Goal: Task Accomplishment & Management: Manage account settings

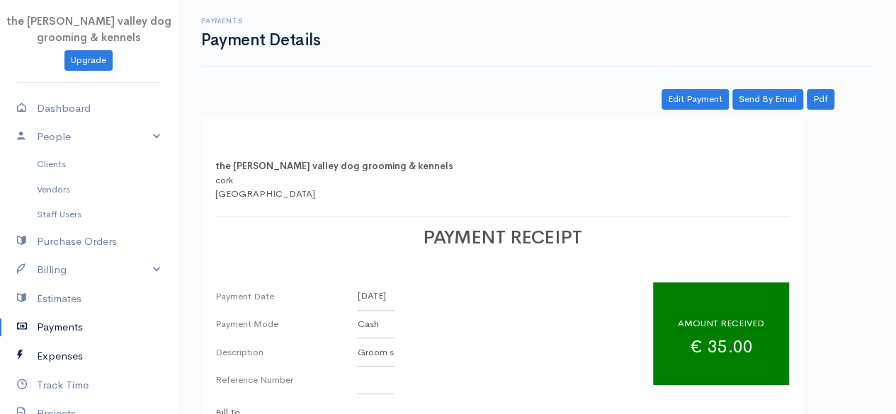
click at [61, 346] on link "Expenses" at bounding box center [88, 356] width 177 height 29
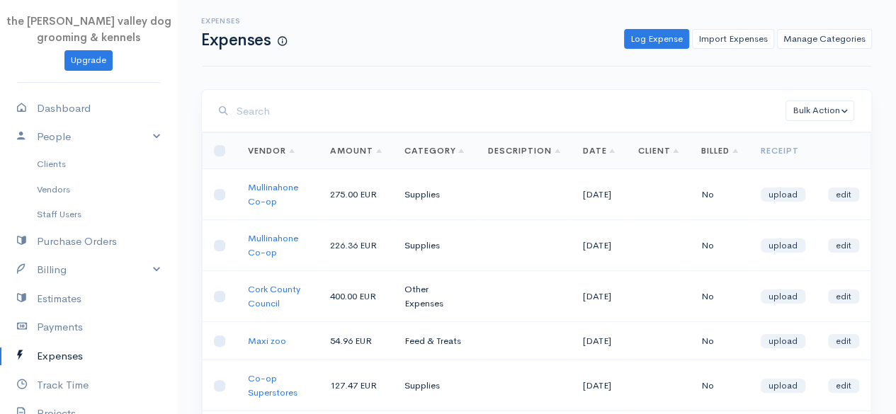
click at [320, 114] on input "search" at bounding box center [511, 111] width 549 height 29
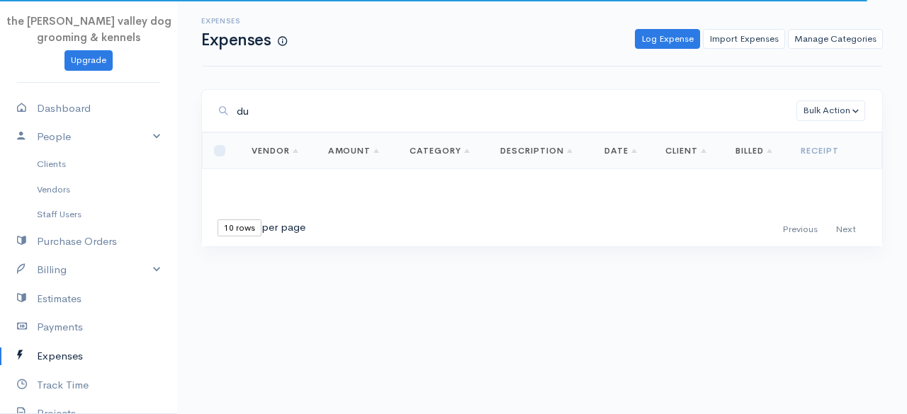
type input "d"
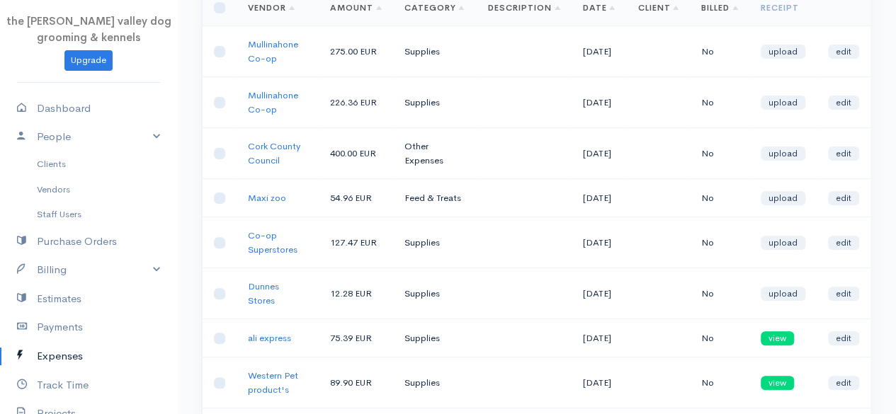
scroll to position [161, 0]
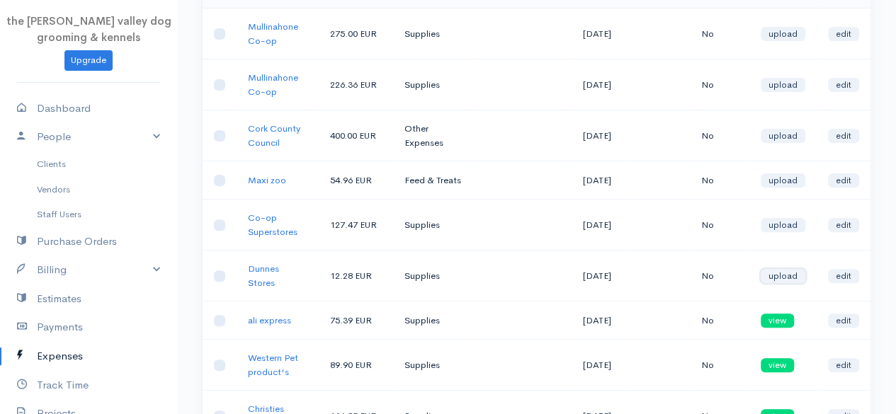
click at [784, 280] on link "upload" at bounding box center [783, 276] width 45 height 14
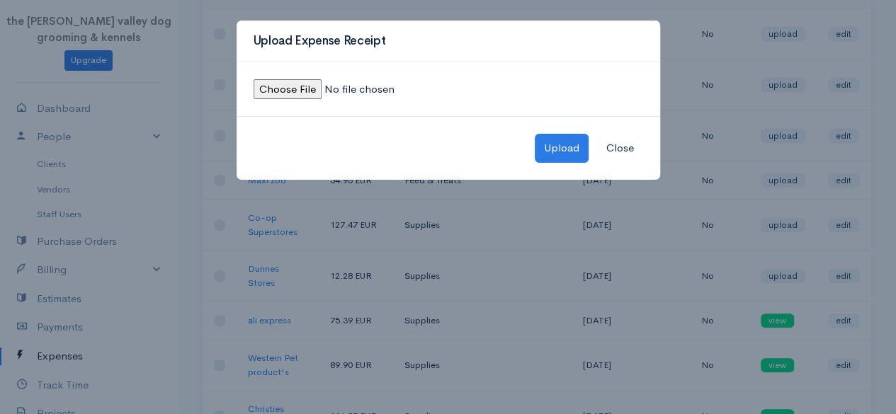
click at [283, 89] on input "file" at bounding box center [350, 89] width 193 height 21
type input "C:\fakepath\IMG_4894.jpg"
click at [569, 151] on button "Upload" at bounding box center [562, 148] width 54 height 29
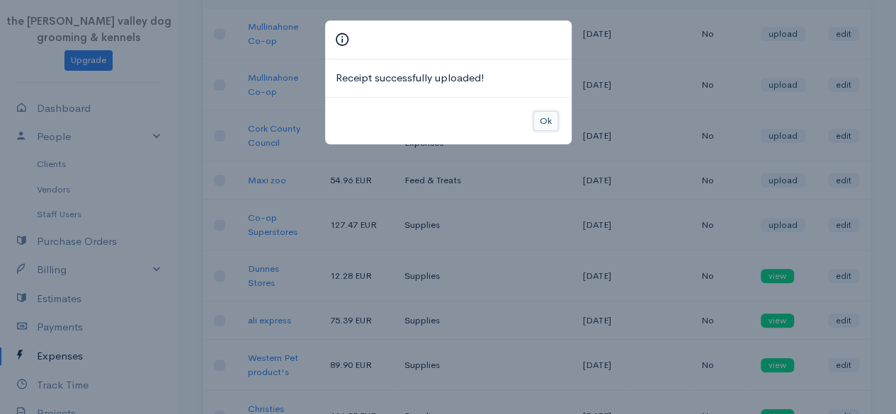
click at [541, 120] on button "Ok" at bounding box center [546, 121] width 25 height 21
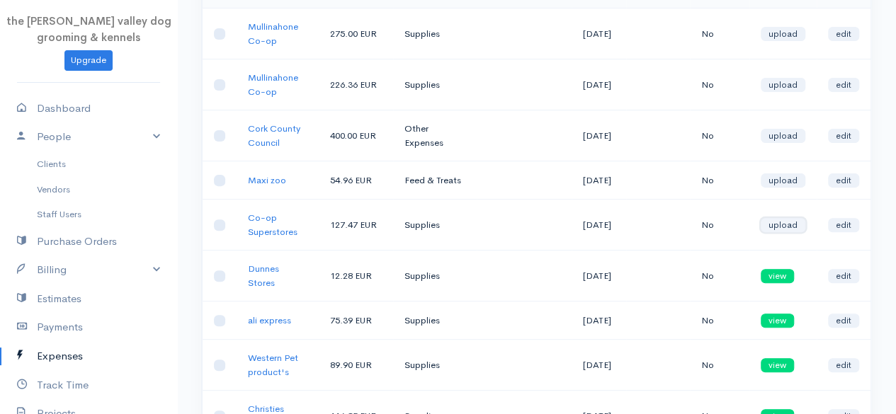
click at [784, 232] on link "upload" at bounding box center [783, 225] width 45 height 14
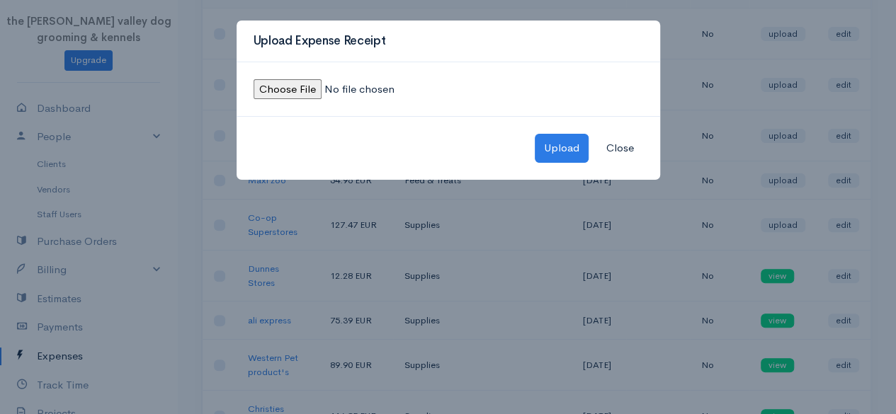
click at [301, 87] on input "file" at bounding box center [350, 89] width 193 height 21
type input "C:\fakepath\IMG_4898.jpg"
click at [565, 153] on button "Upload" at bounding box center [562, 148] width 54 height 29
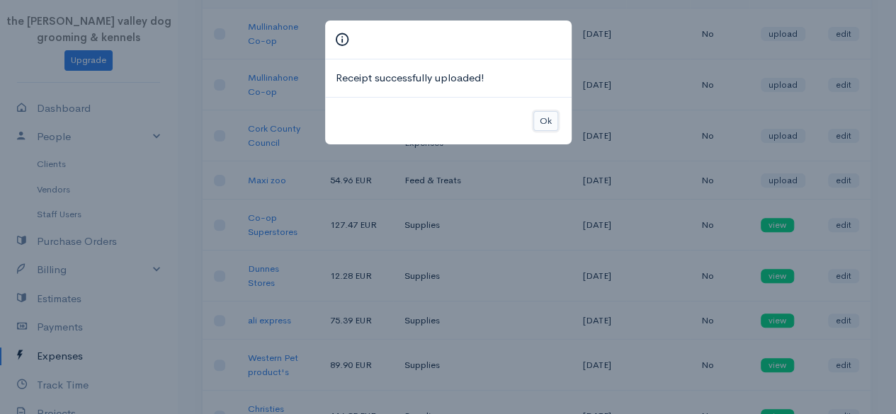
click at [543, 122] on button "Ok" at bounding box center [546, 121] width 25 height 21
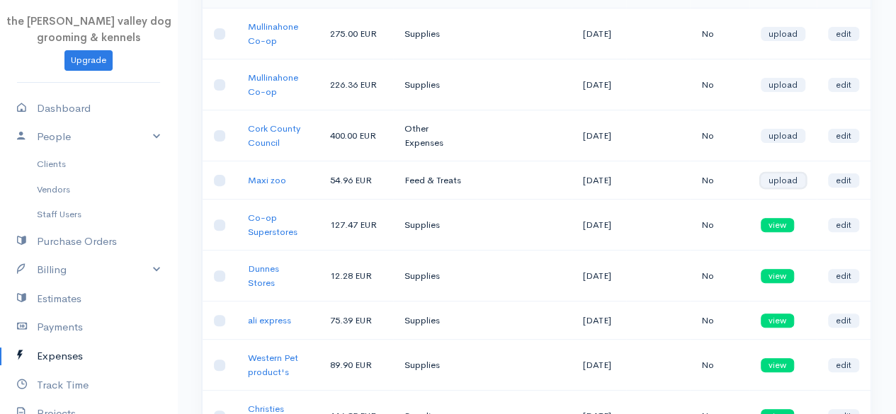
click at [788, 188] on link "upload" at bounding box center [783, 181] width 45 height 14
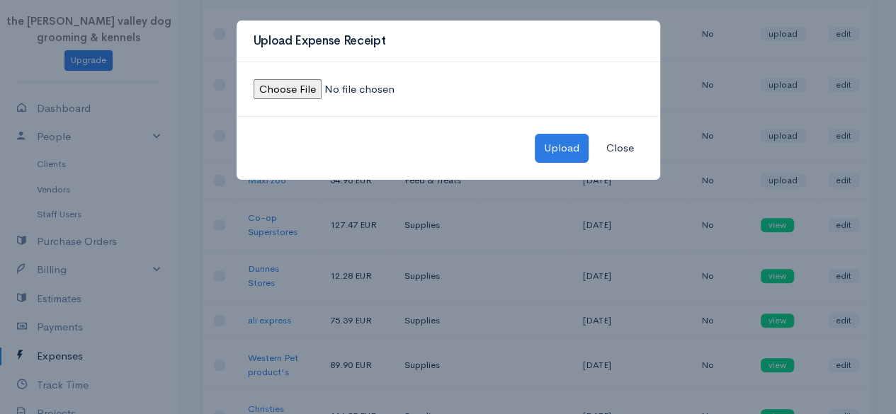
click at [278, 89] on input "file" at bounding box center [350, 89] width 193 height 21
type input "C:\fakepath\IMG_4899.jpeg"
click at [555, 155] on button "Upload" at bounding box center [562, 148] width 54 height 29
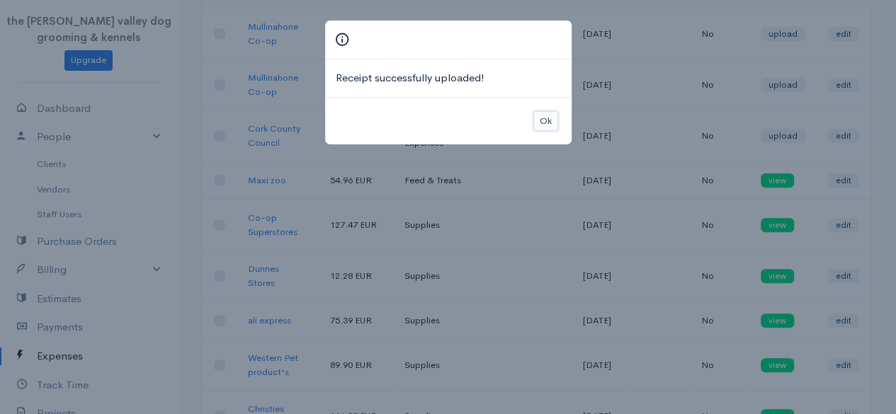
click at [547, 119] on button "Ok" at bounding box center [546, 121] width 25 height 21
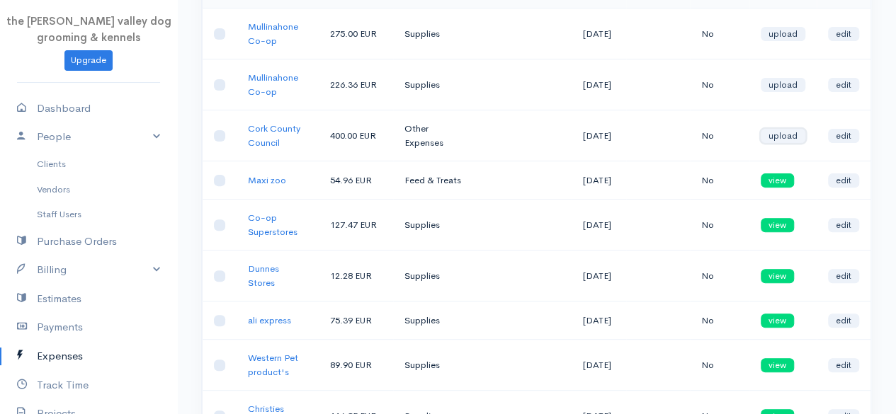
click at [781, 140] on link "upload" at bounding box center [783, 136] width 45 height 14
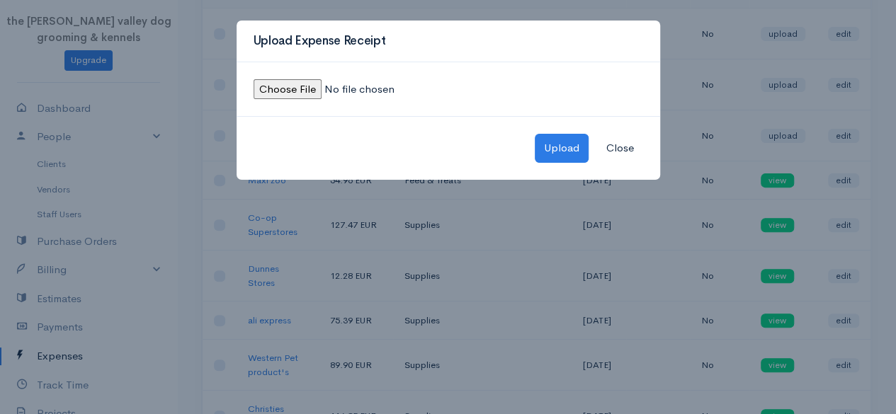
click at [278, 88] on input "file" at bounding box center [350, 89] width 193 height 21
type input "C:\fakepath\IMG_4900.jpeg"
click at [559, 151] on button "Upload" at bounding box center [562, 148] width 54 height 29
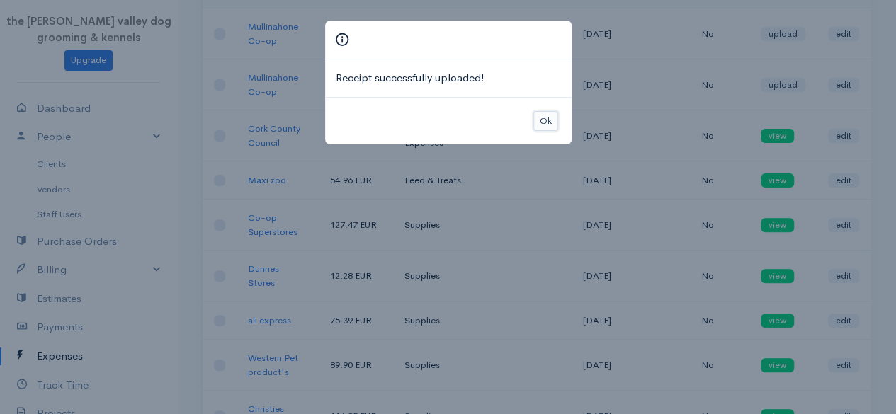
click at [543, 117] on button "Ok" at bounding box center [546, 121] width 25 height 21
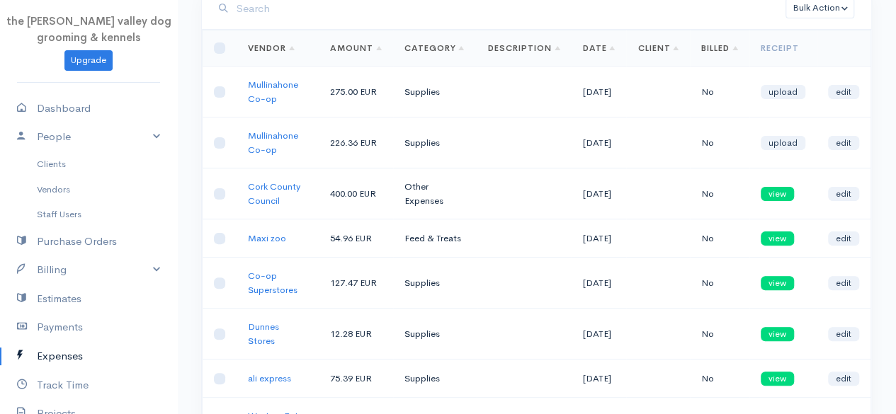
scroll to position [102, 0]
click at [781, 91] on link "upload" at bounding box center [783, 93] width 45 height 14
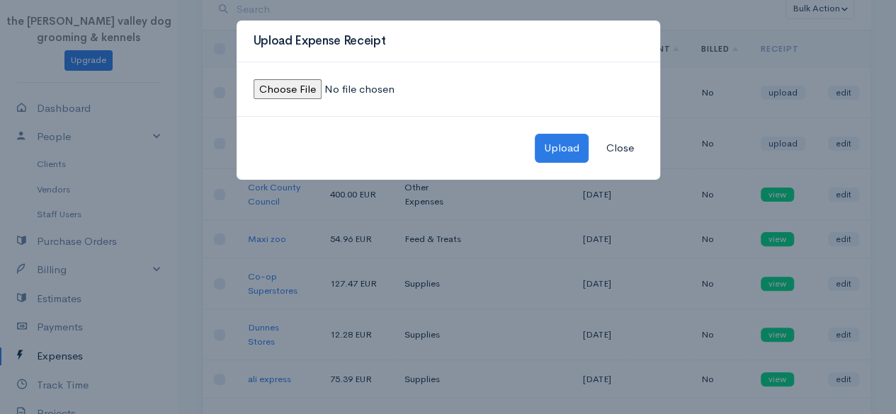
click at [278, 88] on input "file" at bounding box center [350, 89] width 193 height 21
type input "C:\fakepath\IMG_4901.jpg"
click at [559, 152] on button "Upload" at bounding box center [562, 148] width 54 height 29
click at [557, 142] on div "Upload Close" at bounding box center [449, 148] width 424 height 64
click at [575, 145] on div "Upload Close" at bounding box center [449, 148] width 424 height 64
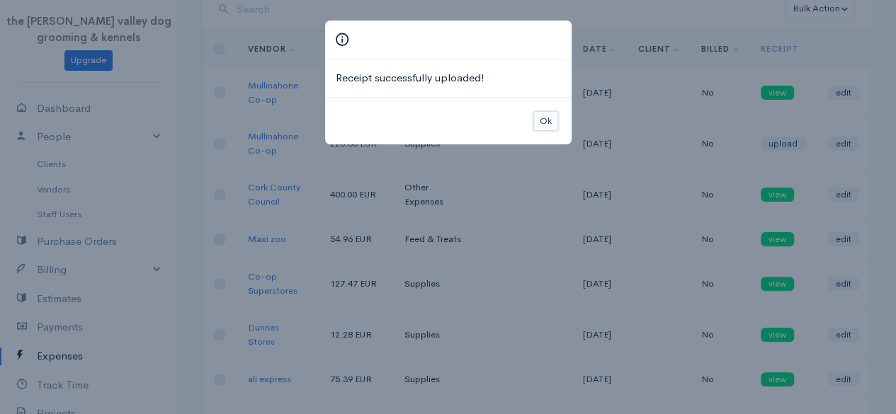
click at [545, 115] on button "Ok" at bounding box center [546, 121] width 25 height 21
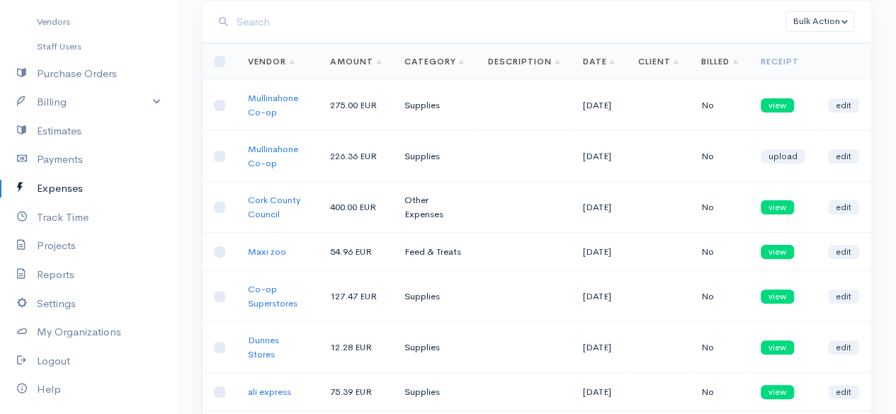
scroll to position [171, 0]
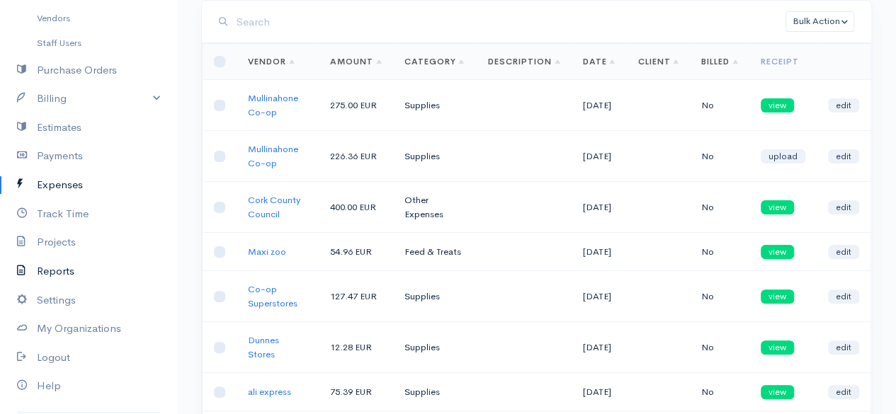
click at [73, 261] on link "Reports" at bounding box center [88, 271] width 177 height 29
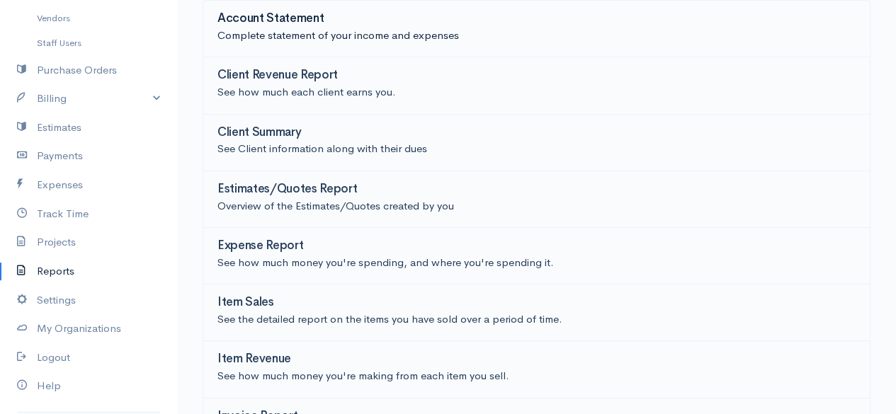
click at [488, 28] on p "Complete statement of your income and expenses" at bounding box center [537, 36] width 638 height 16
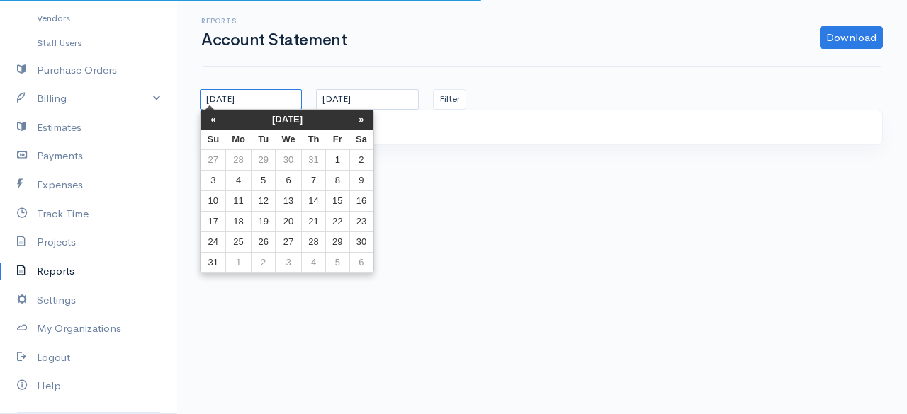
click at [283, 98] on input "[DATE]" at bounding box center [251, 99] width 102 height 21
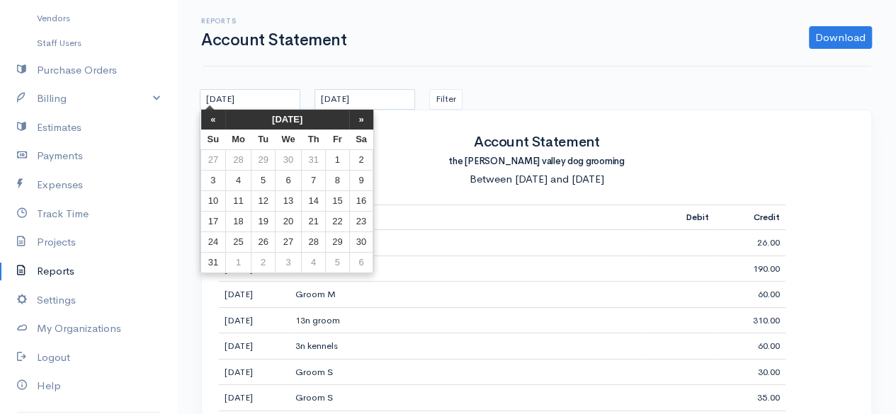
click at [294, 119] on th "[DATE]" at bounding box center [287, 120] width 124 height 20
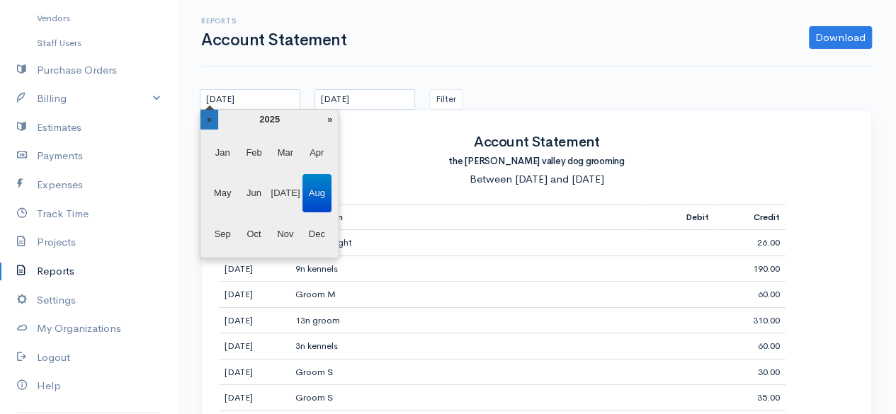
click at [208, 124] on th "«" at bounding box center [210, 120] width 18 height 20
click at [221, 149] on span "Jan" at bounding box center [222, 153] width 29 height 38
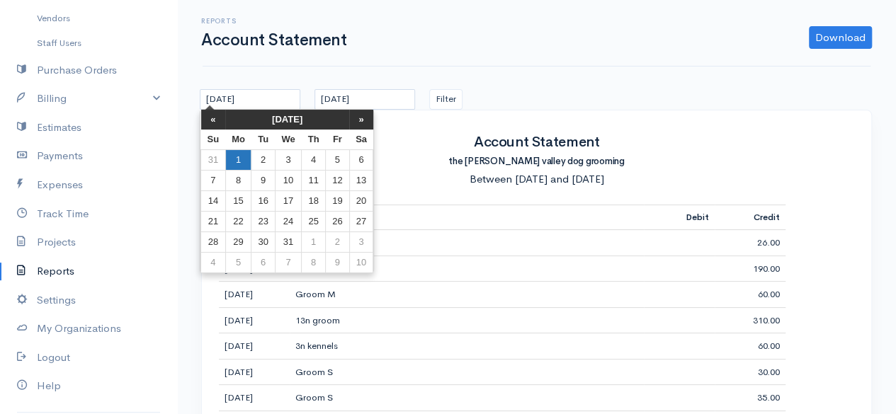
click at [239, 154] on td "1" at bounding box center [238, 159] width 26 height 21
type input "[DATE]"
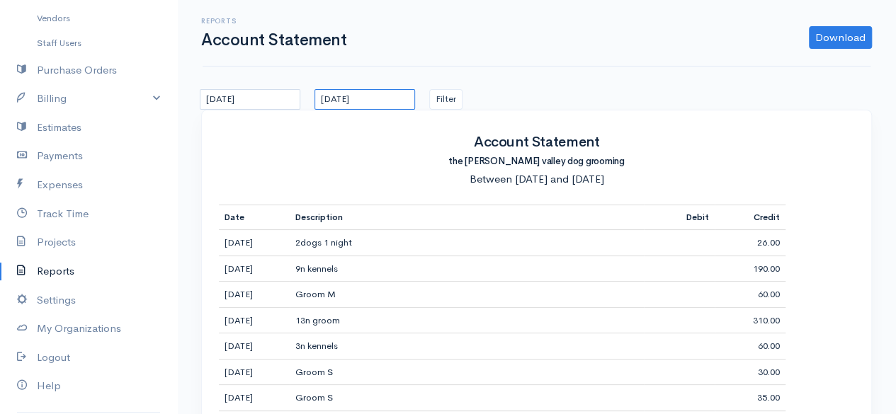
click at [367, 98] on input "[DATE]" at bounding box center [365, 99] width 101 height 21
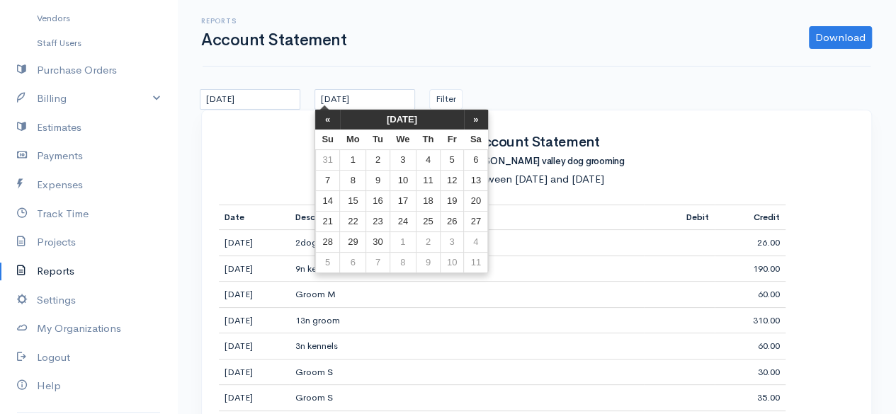
click at [394, 117] on th "[DATE]" at bounding box center [402, 120] width 124 height 20
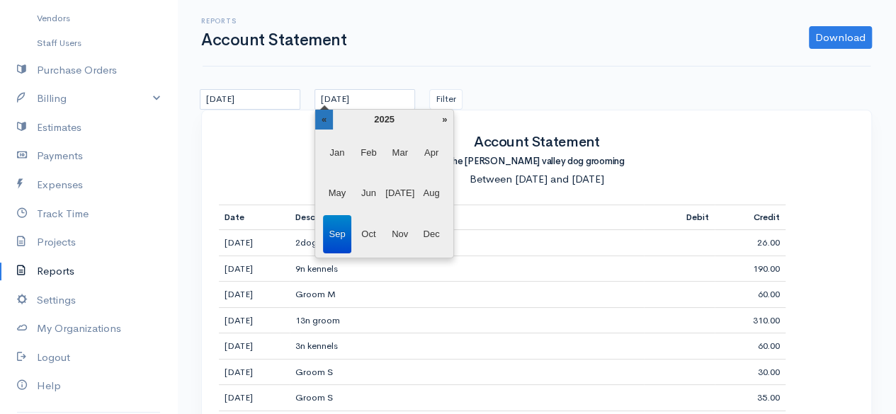
click at [332, 121] on th "«" at bounding box center [324, 120] width 18 height 20
click at [427, 232] on span "Dec" at bounding box center [431, 234] width 29 height 38
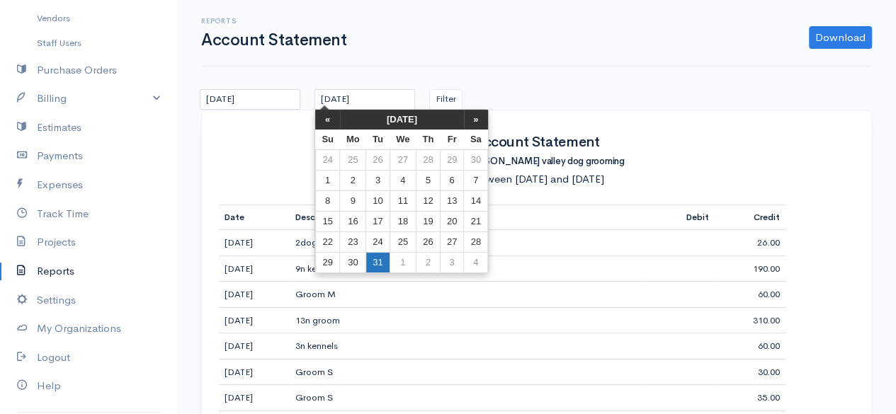
click at [379, 254] on td "31" at bounding box center [377, 262] width 23 height 21
type input "[DATE]"
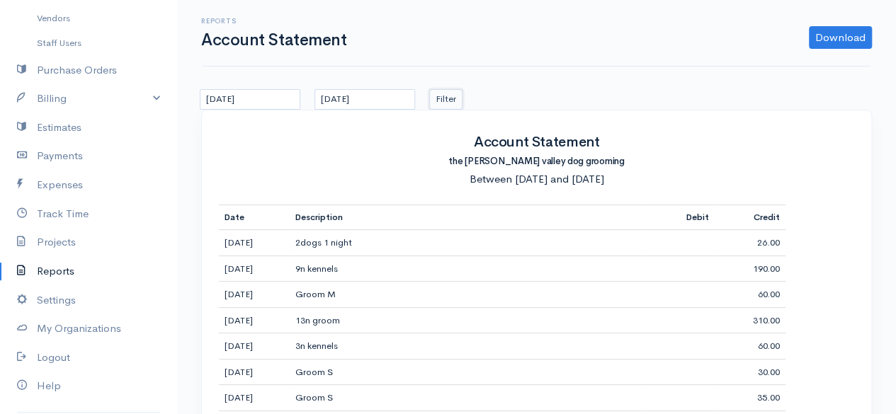
click at [434, 96] on button "Filter" at bounding box center [445, 99] width 33 height 21
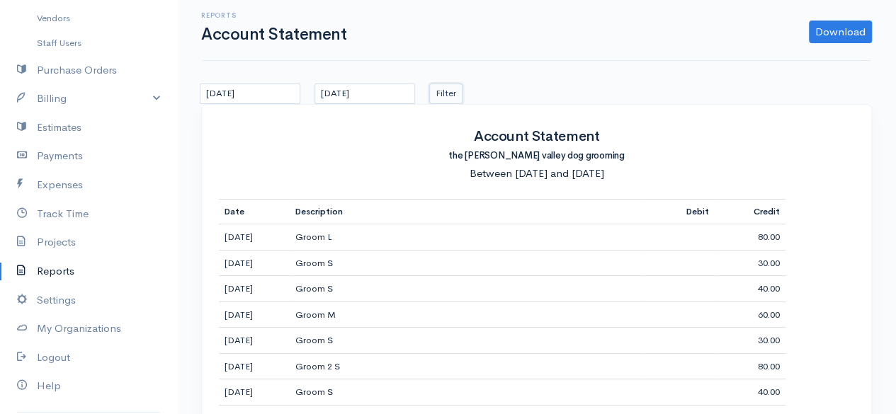
scroll to position [11, 0]
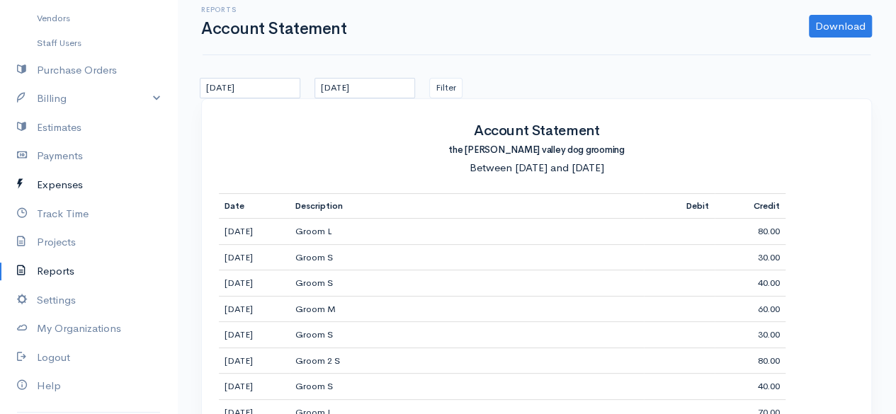
click at [62, 181] on link "Expenses" at bounding box center [88, 185] width 177 height 29
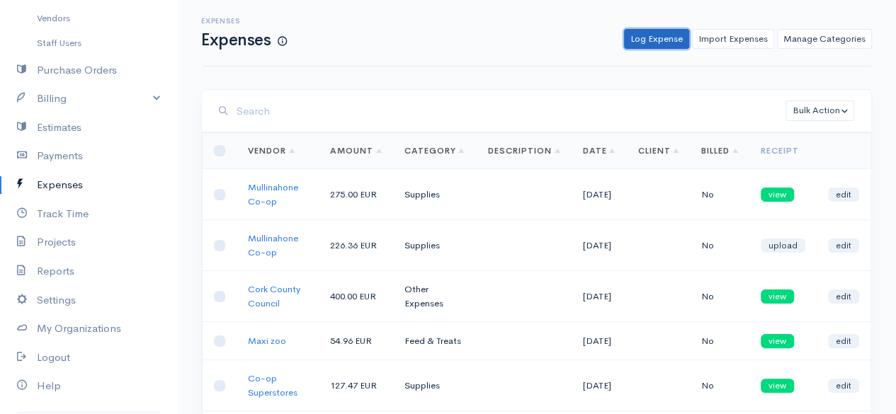
click at [658, 37] on link "Log Expense" at bounding box center [656, 39] width 65 height 21
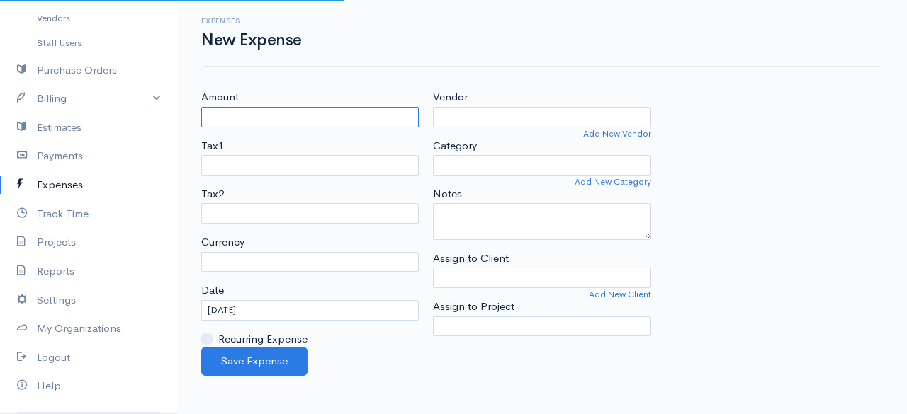
select select "EUR"
click at [281, 113] on input "Amount" at bounding box center [310, 117] width 218 height 21
type input "15.99"
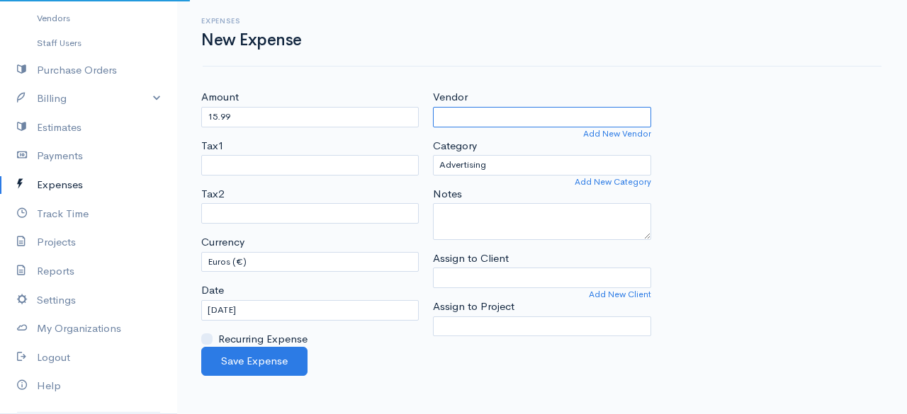
click at [451, 125] on input "Vendor" at bounding box center [542, 117] width 218 height 21
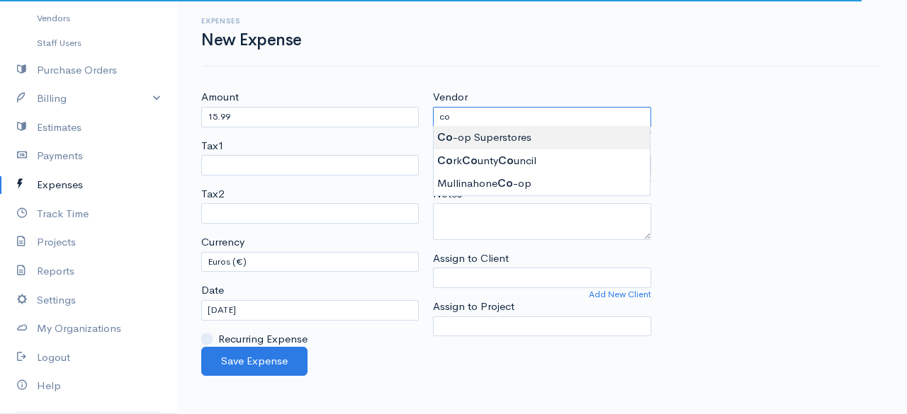
type input "Co-op Superstores"
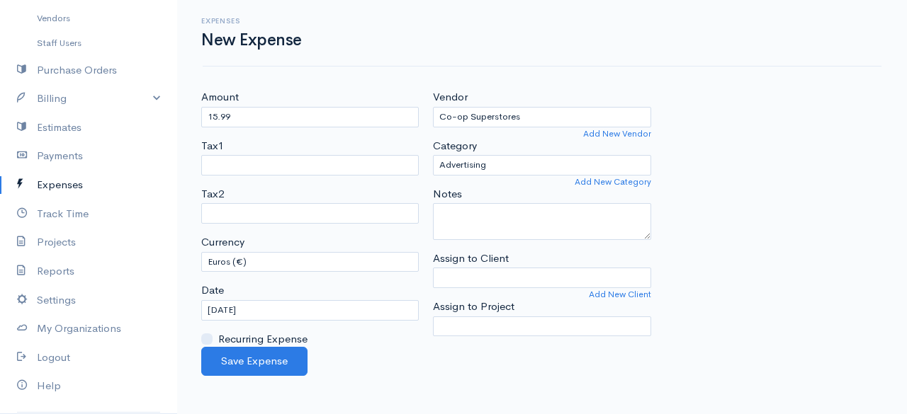
click at [473, 136] on body "the [PERSON_NAME] valley dog grooming & kennels Upgrade Dashboard People Client…" at bounding box center [453, 207] width 907 height 414
click at [465, 164] on select "Advertising Car & Truck Expenses Contractors Decorations Education Education an…" at bounding box center [542, 165] width 218 height 21
select select "Supplies"
click at [433, 155] on select "Advertising Car & Truck Expenses Contractors Decorations Education Education an…" at bounding box center [542, 165] width 218 height 21
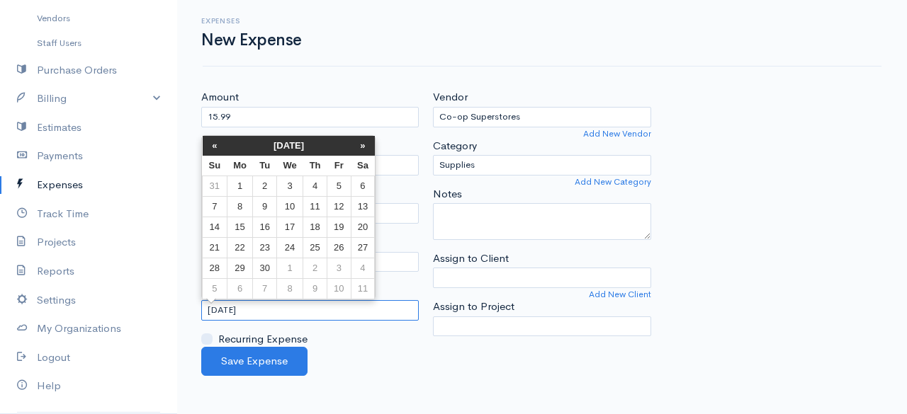
click at [352, 308] on input "[DATE]" at bounding box center [310, 310] width 218 height 21
click at [305, 137] on th "[DATE]" at bounding box center [289, 146] width 124 height 20
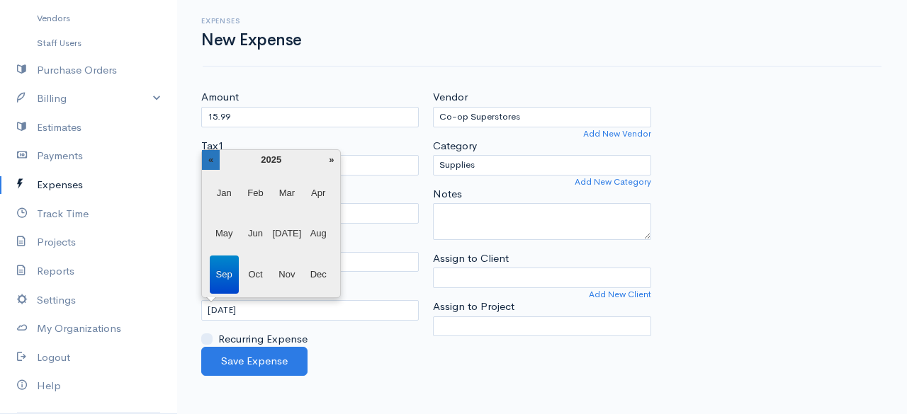
click at [213, 151] on th "«" at bounding box center [211, 160] width 18 height 20
click at [261, 271] on span "Oct" at bounding box center [255, 275] width 29 height 38
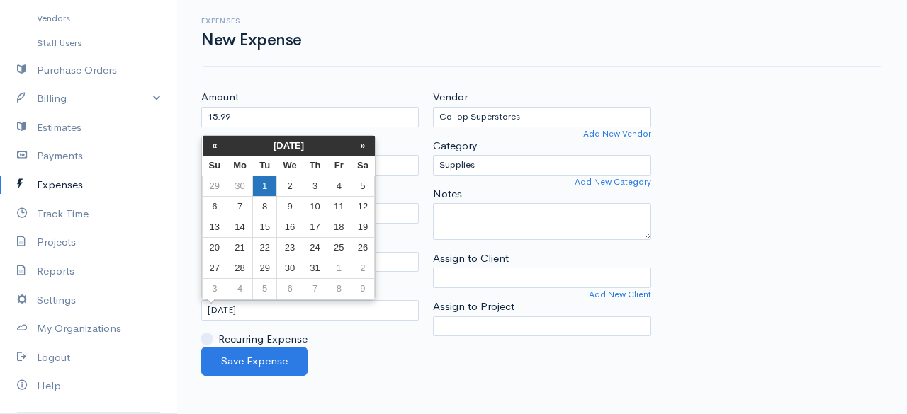
click at [271, 182] on td "1" at bounding box center [264, 186] width 23 height 21
type input "[DATE]"
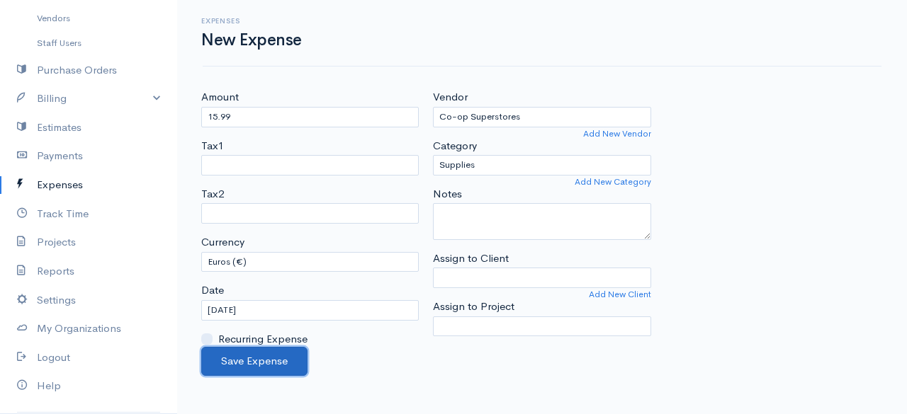
click at [267, 354] on button "Save Expense" at bounding box center [254, 361] width 106 height 29
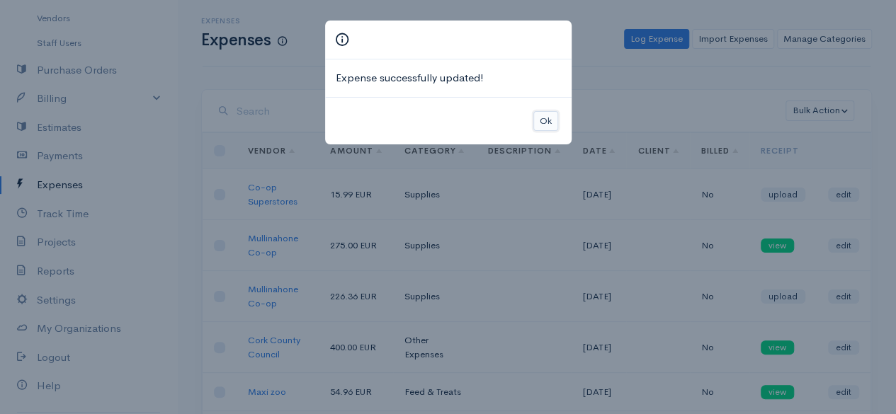
click at [540, 120] on button "Ok" at bounding box center [546, 121] width 25 height 21
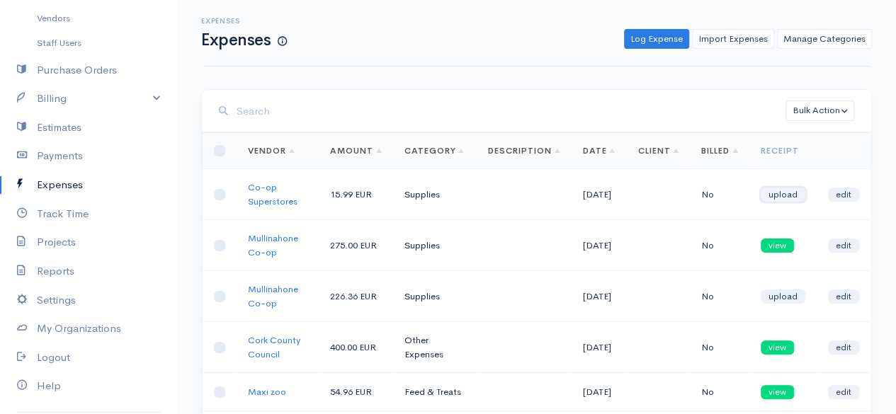
click at [777, 195] on link "upload" at bounding box center [783, 195] width 45 height 14
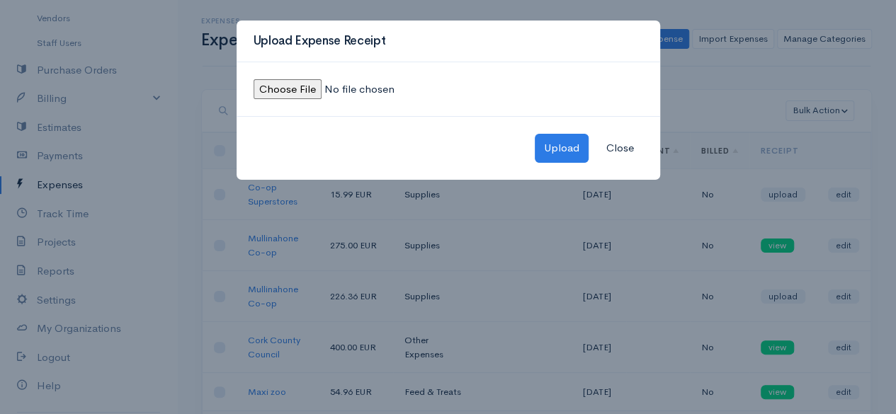
click at [293, 85] on input "file" at bounding box center [350, 89] width 193 height 21
type input "C:\fakepath\IMG_4896.jpeg"
click at [547, 149] on button "Upload" at bounding box center [562, 148] width 54 height 29
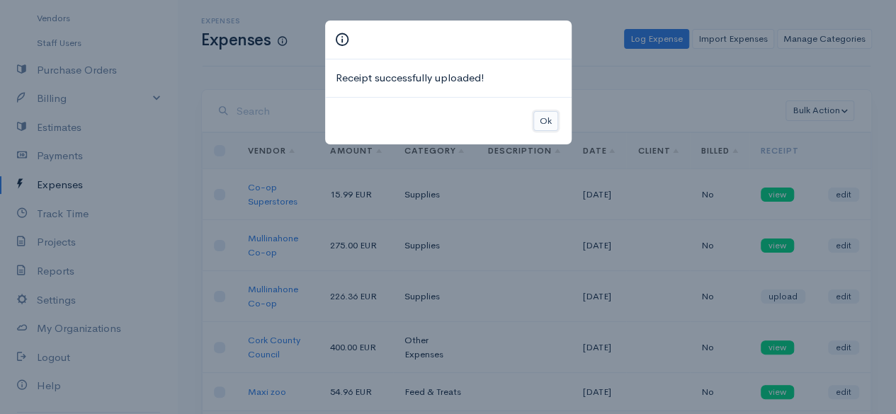
click at [547, 121] on button "Ok" at bounding box center [546, 121] width 25 height 21
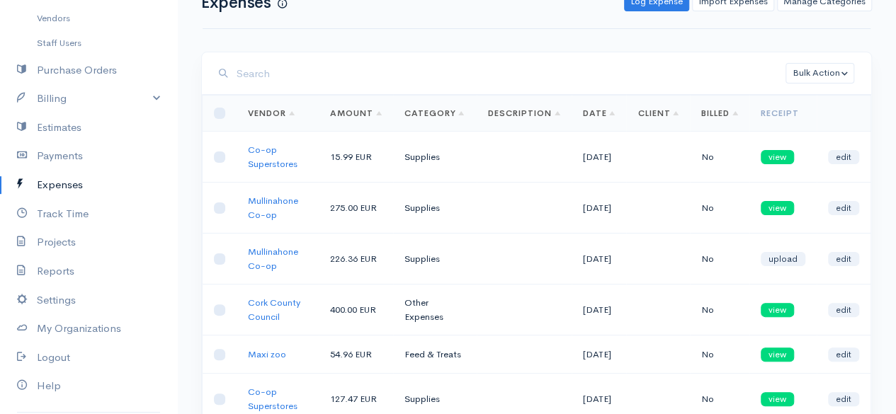
scroll to position [35, 0]
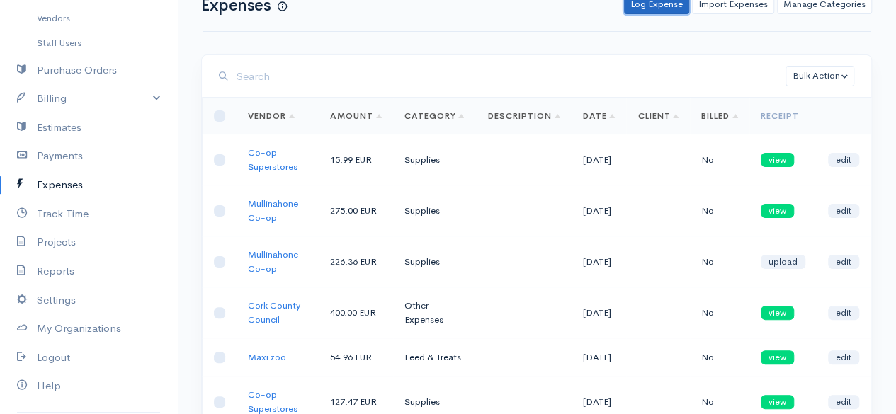
click at [643, 4] on link "Log Expense" at bounding box center [656, 4] width 65 height 21
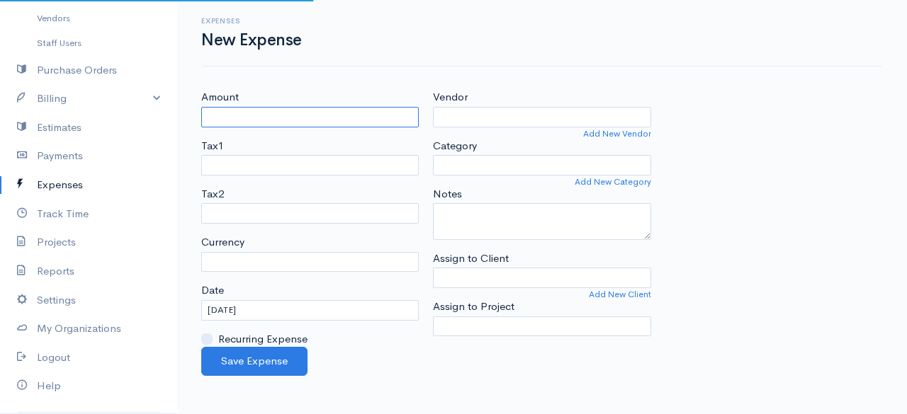
select select "EUR"
click at [247, 111] on input "Amount" at bounding box center [310, 117] width 218 height 21
type input "20.05"
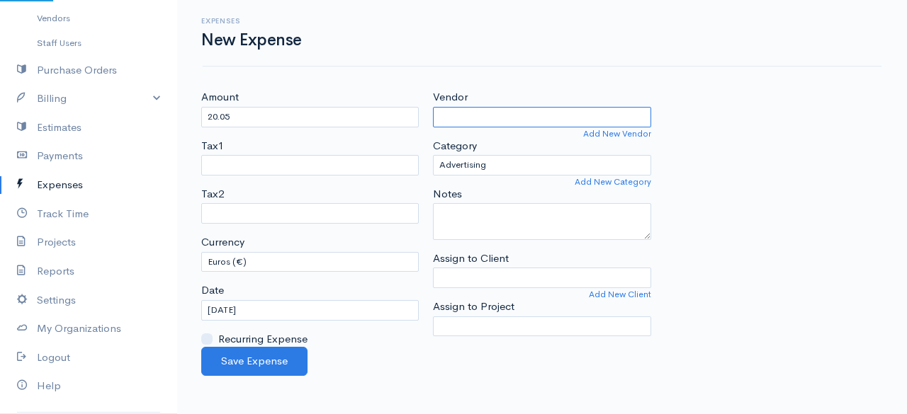
click at [461, 115] on input "Vendor" at bounding box center [542, 117] width 218 height 21
type input "Lidl"
click at [485, 132] on body "the [PERSON_NAME] valley dog grooming & kennels Upgrade Dashboard People Client…" at bounding box center [453, 207] width 907 height 414
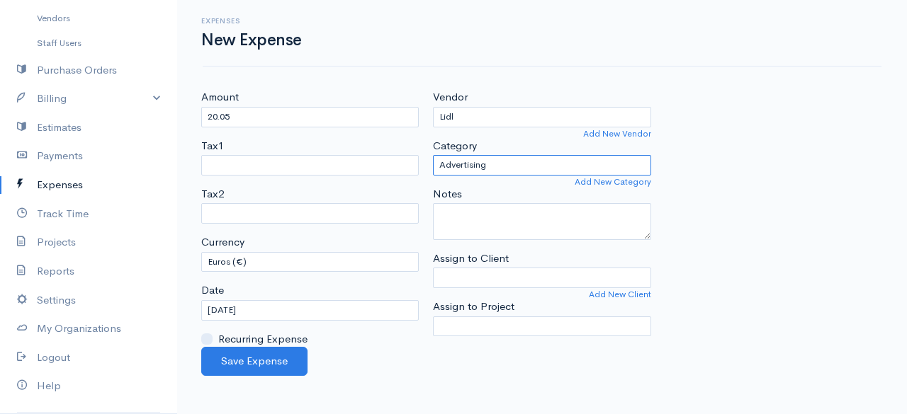
click at [492, 155] on select "Advertising Car & Truck Expenses Contractors Decorations Education Education an…" at bounding box center [542, 165] width 218 height 21
select select "Supplies"
click at [433, 155] on select "Advertising Car & Truck Expenses Contractors Decorations Education Education an…" at bounding box center [542, 165] width 218 height 21
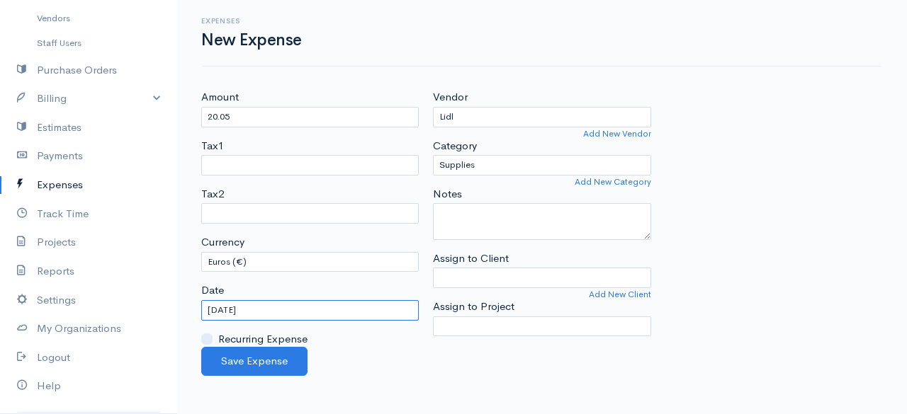
click at [301, 304] on input "[DATE]" at bounding box center [310, 310] width 218 height 21
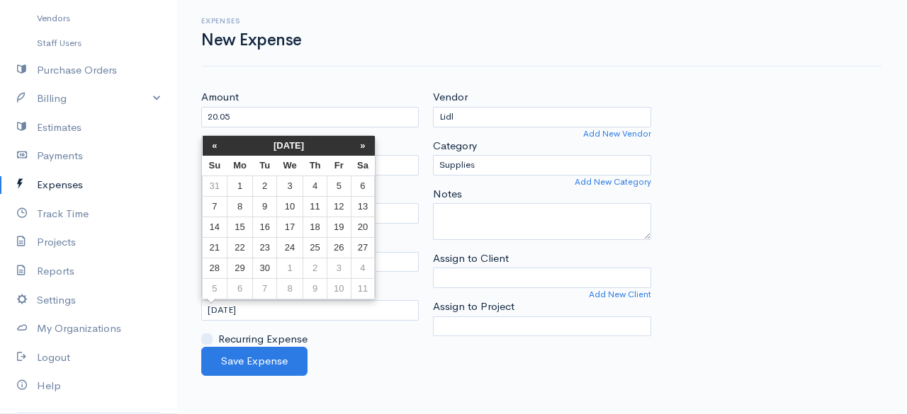
click at [298, 147] on th "[DATE]" at bounding box center [289, 146] width 124 height 20
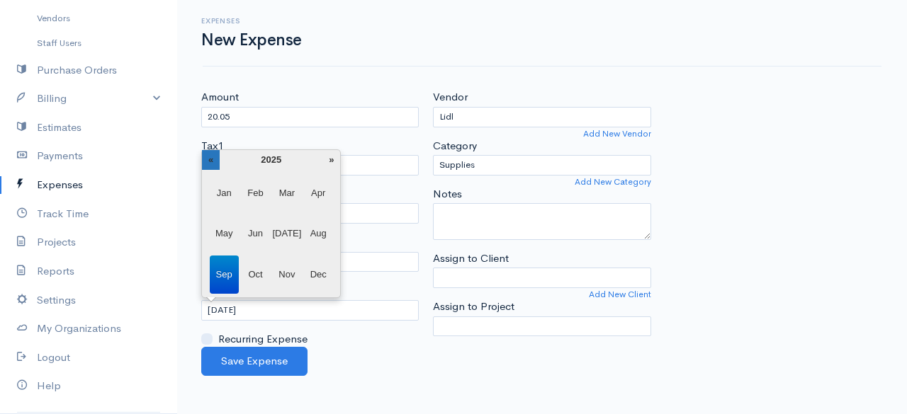
click at [213, 159] on th "«" at bounding box center [211, 160] width 18 height 20
click at [256, 273] on span "Oct" at bounding box center [255, 275] width 29 height 38
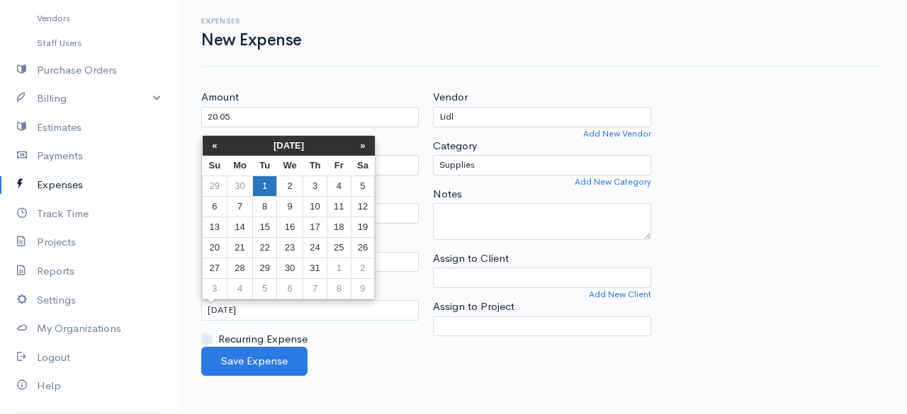
click at [259, 184] on td "1" at bounding box center [264, 186] width 23 height 21
type input "[DATE]"
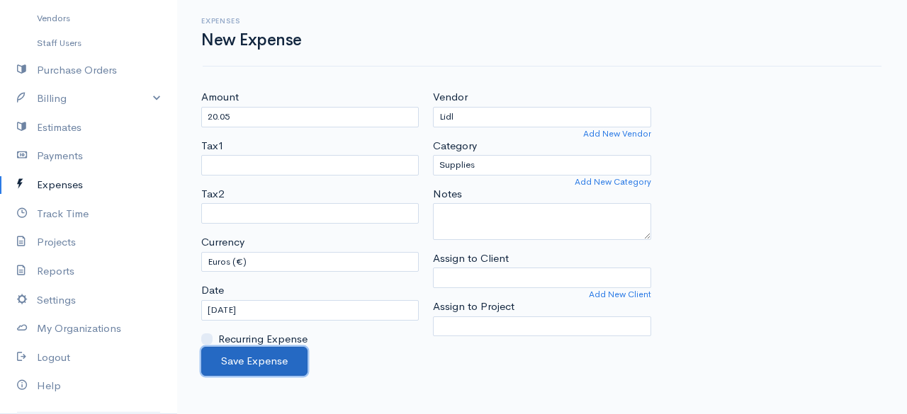
click at [251, 363] on button "Save Expense" at bounding box center [254, 361] width 106 height 29
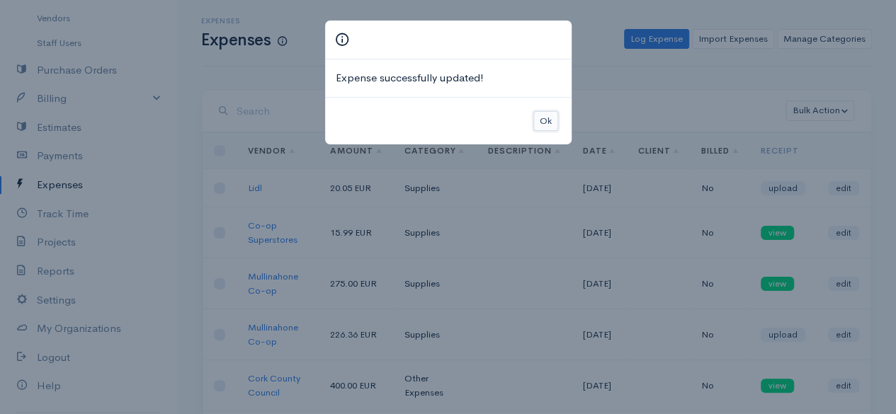
click at [548, 113] on button "Ok" at bounding box center [546, 121] width 25 height 21
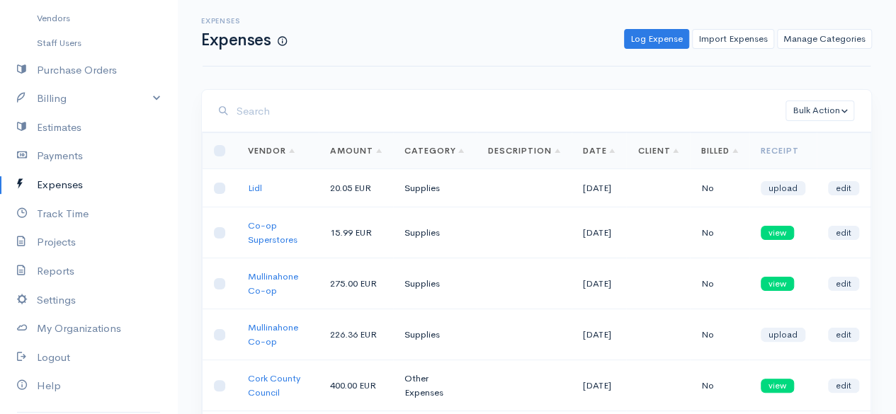
click at [787, 201] on td "upload" at bounding box center [783, 188] width 67 height 38
click at [787, 196] on link "upload" at bounding box center [783, 188] width 45 height 14
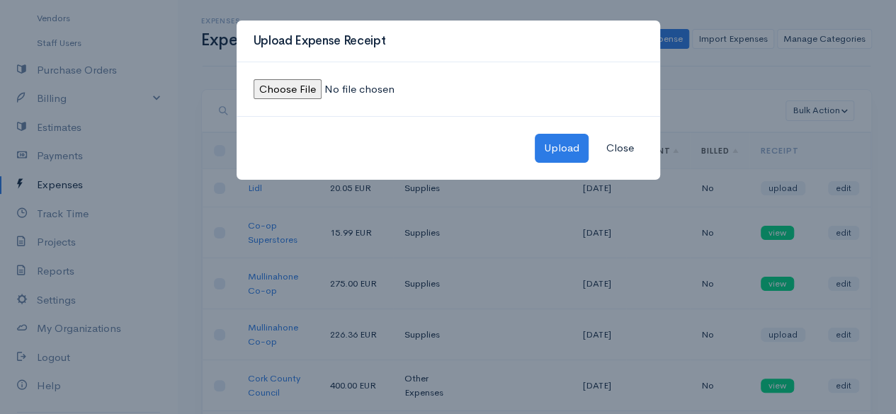
click at [269, 87] on input "file" at bounding box center [350, 89] width 193 height 21
type input "C:\fakepath\IMG_4897.jpeg"
click at [556, 149] on button "Upload" at bounding box center [562, 148] width 54 height 29
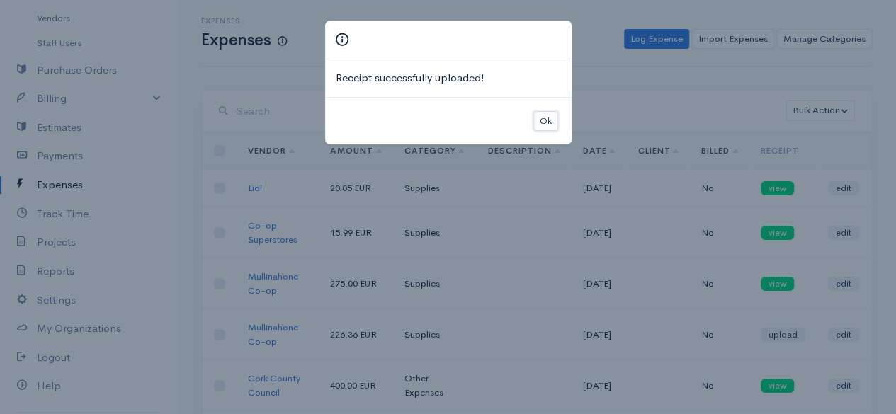
click at [544, 111] on button "Ok" at bounding box center [546, 121] width 25 height 21
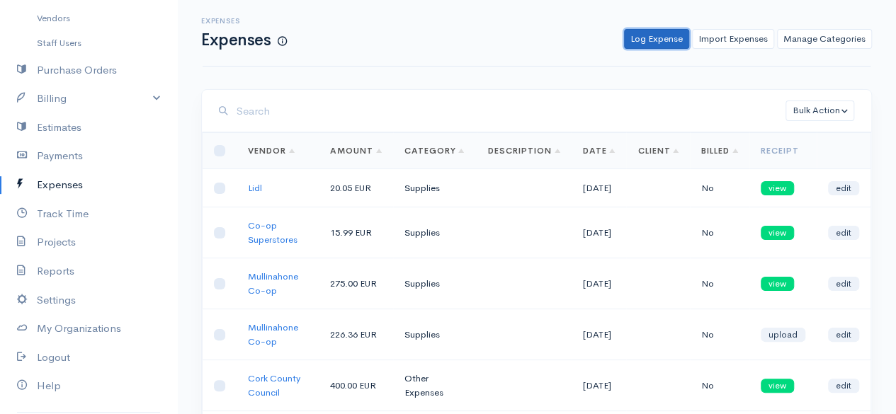
click at [648, 42] on link "Log Expense" at bounding box center [656, 39] width 65 height 21
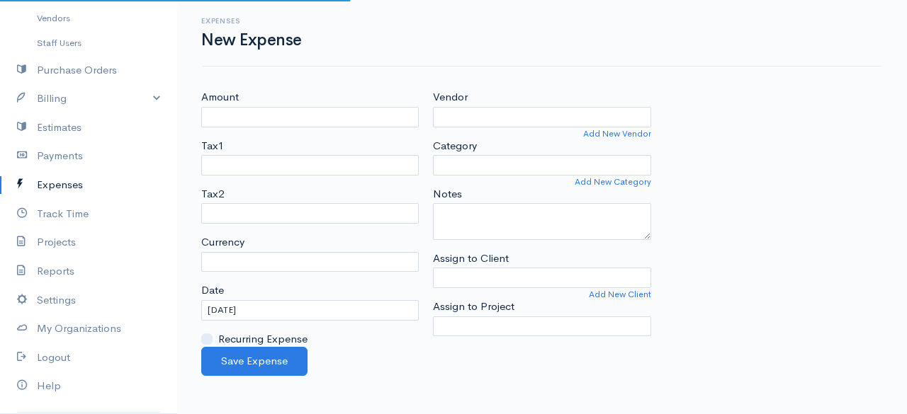
select select "EUR"
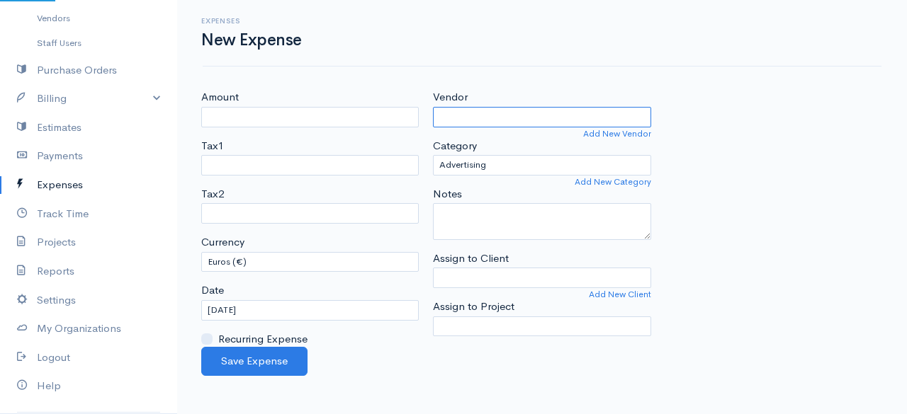
click at [455, 111] on input "Vendor" at bounding box center [542, 117] width 218 height 21
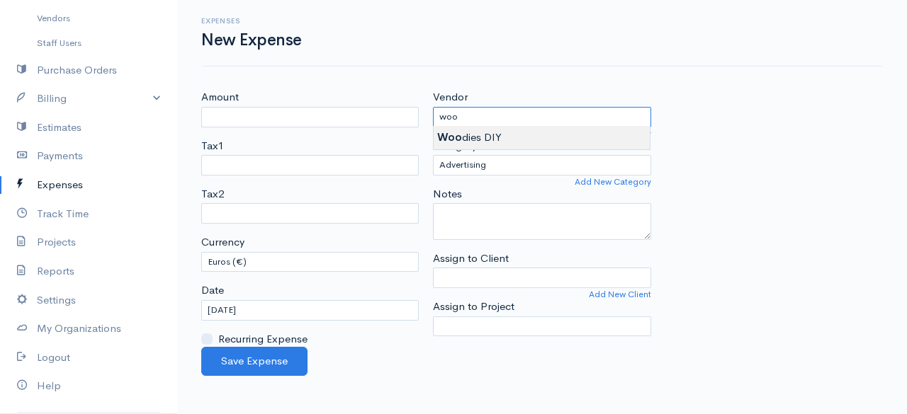
type input "Woodies DIY"
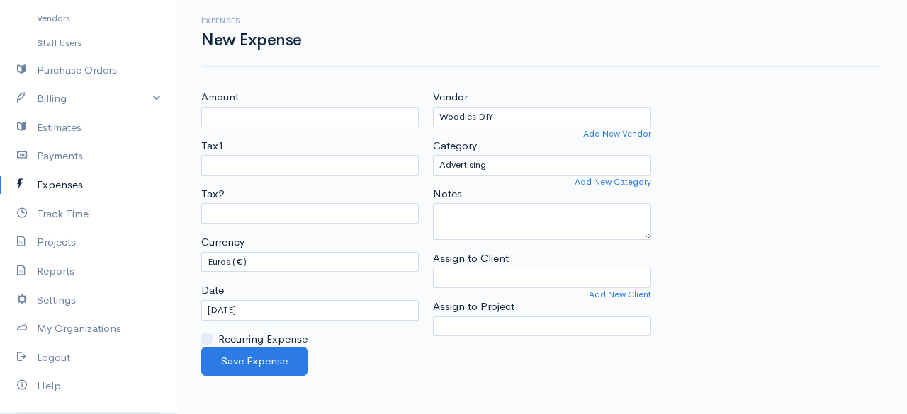
click at [476, 140] on body "the [PERSON_NAME] valley dog grooming & kennels Upgrade Dashboard People Client…" at bounding box center [453, 207] width 907 height 414
click at [275, 112] on input "Amount" at bounding box center [310, 117] width 218 height 21
type input "61.26"
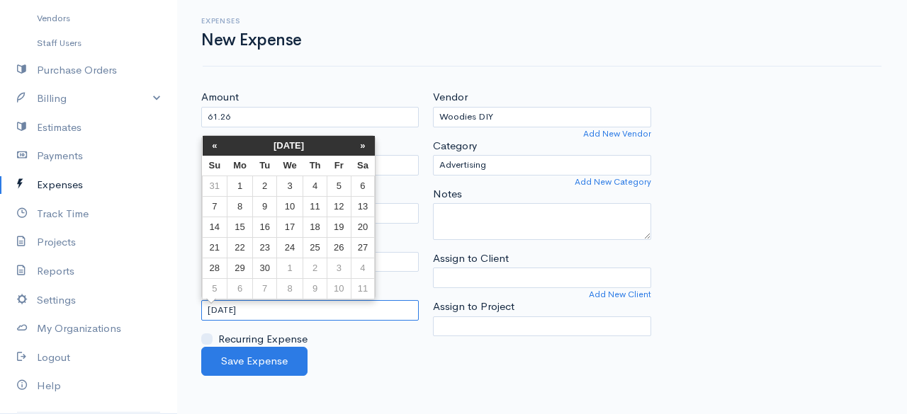
click at [265, 304] on input "[DATE]" at bounding box center [310, 310] width 218 height 21
click at [247, 142] on th "[DATE]" at bounding box center [289, 146] width 124 height 20
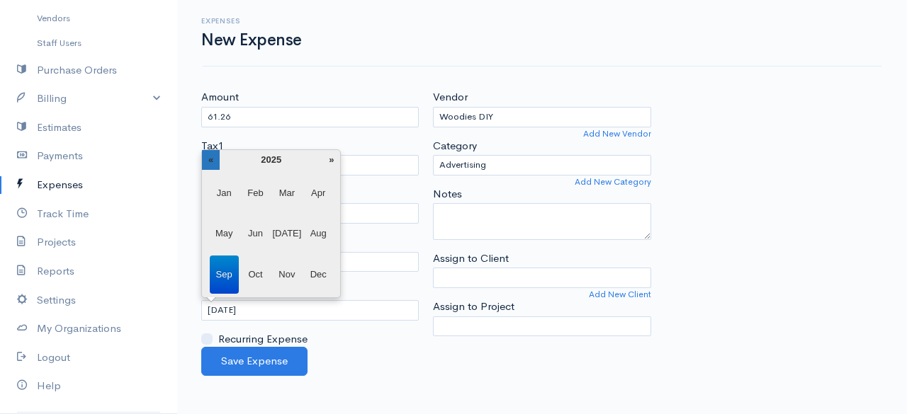
click at [206, 162] on th "«" at bounding box center [211, 160] width 18 height 20
click at [255, 278] on span "Oct" at bounding box center [255, 275] width 29 height 38
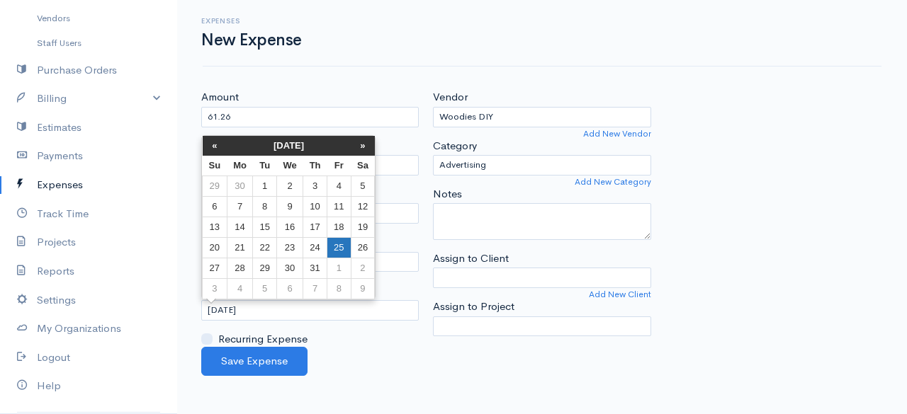
click at [327, 239] on td "25" at bounding box center [338, 247] width 23 height 21
type input "[DATE]"
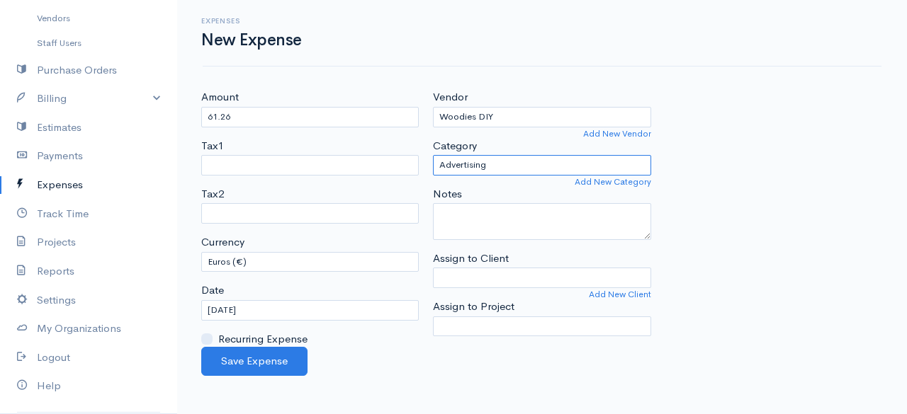
click at [502, 160] on select "Advertising Car & Truck Expenses Contractors Decorations Education Education an…" at bounding box center [542, 165] width 218 height 21
select select "Supplies"
click at [433, 155] on select "Advertising Car & Truck Expenses Contractors Decorations Education Education an…" at bounding box center [542, 165] width 218 height 21
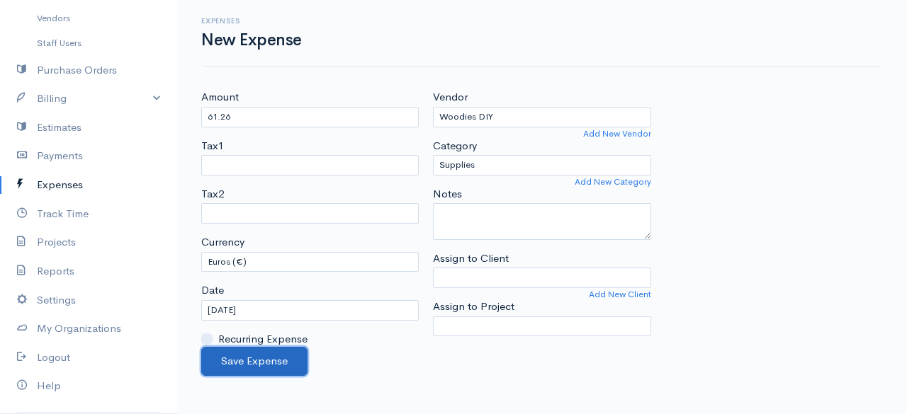
click at [276, 353] on button "Save Expense" at bounding box center [254, 361] width 106 height 29
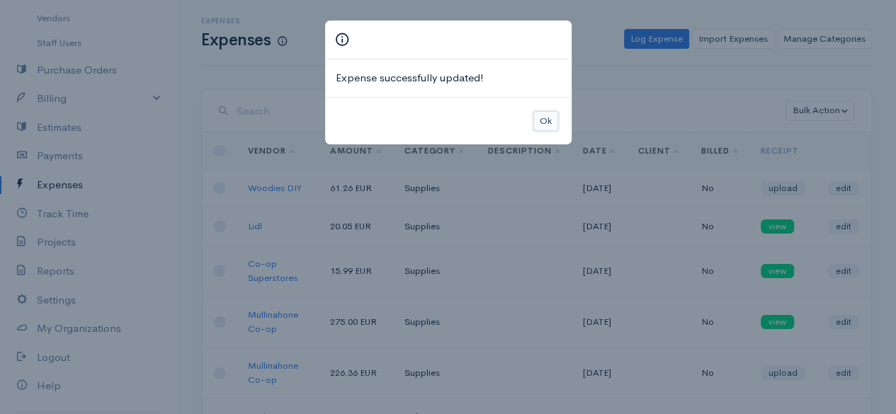
click at [547, 118] on button "Ok" at bounding box center [546, 121] width 25 height 21
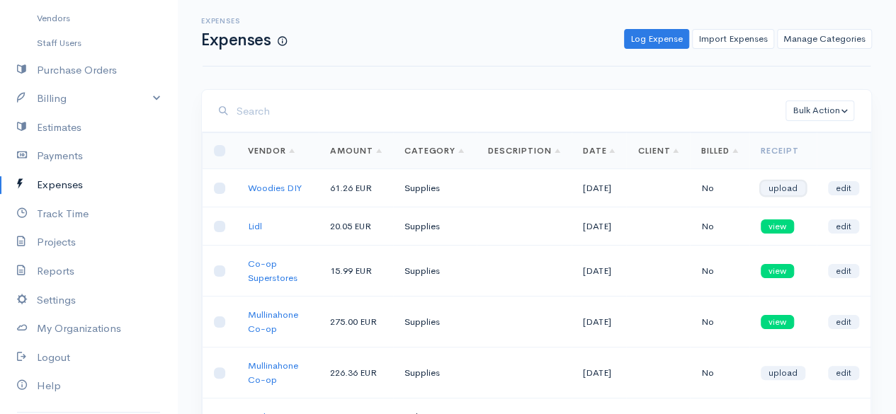
click at [798, 193] on link "upload" at bounding box center [783, 188] width 45 height 14
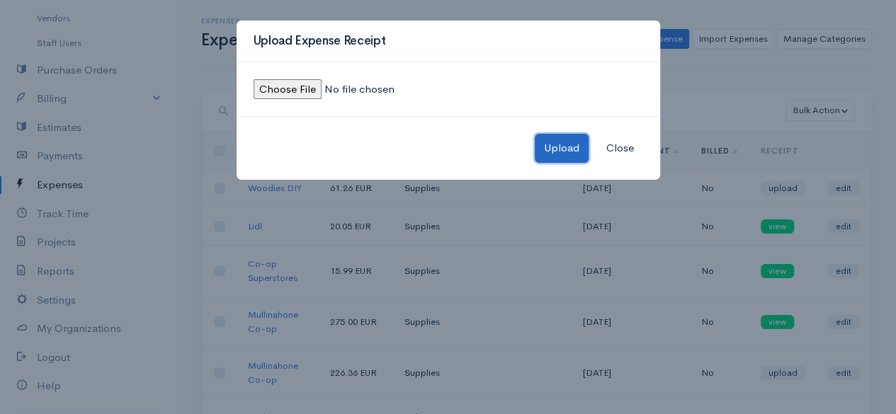
click at [568, 139] on button "Upload" at bounding box center [562, 148] width 54 height 29
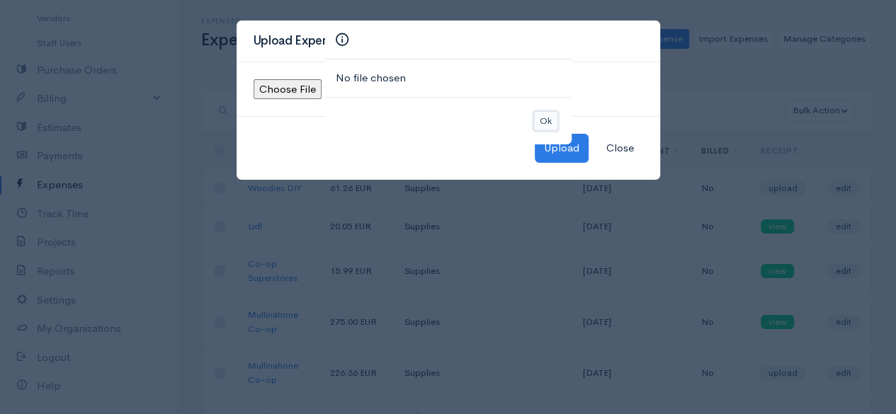
click at [542, 120] on button "Ok" at bounding box center [546, 121] width 25 height 21
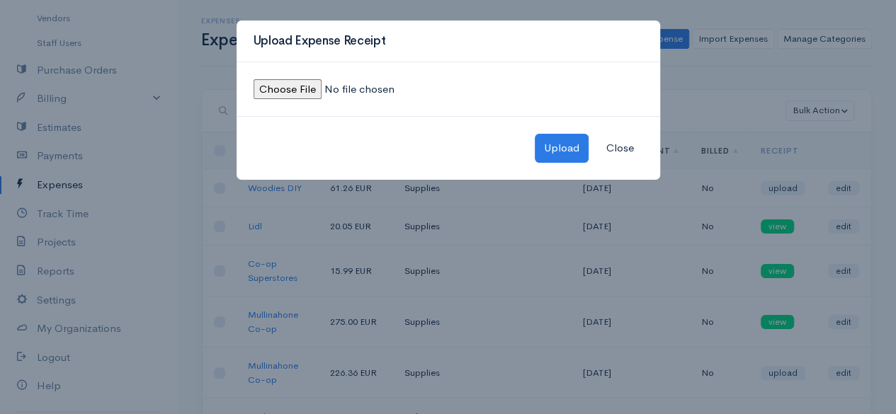
click at [293, 83] on input "file" at bounding box center [350, 89] width 193 height 21
type input "C:\fakepath\IMG_4895.jpeg"
click at [555, 142] on button "Upload" at bounding box center [562, 148] width 54 height 29
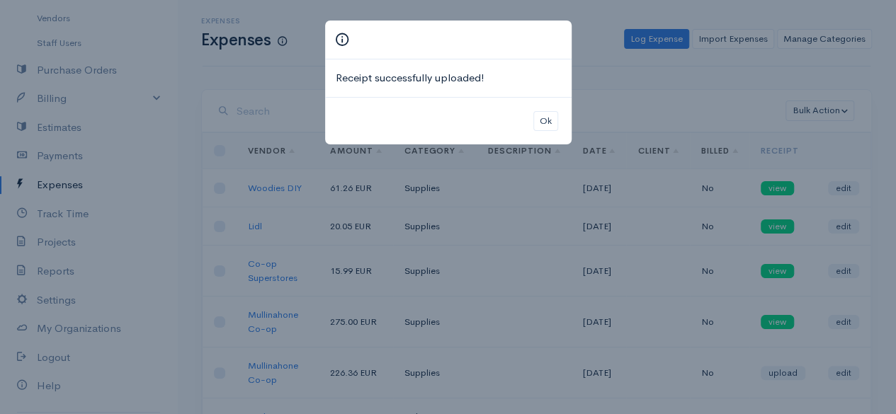
click at [555, 142] on div "Ok" at bounding box center [448, 121] width 247 height 48
click at [543, 111] on button "Ok" at bounding box center [546, 121] width 25 height 21
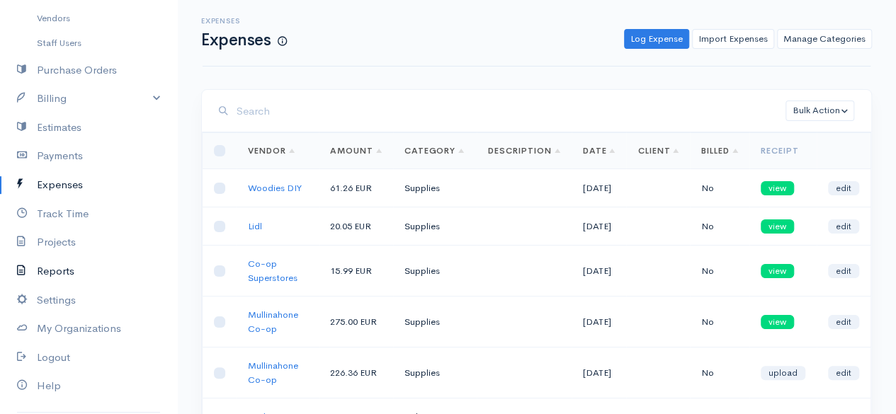
click at [74, 261] on link "Reports" at bounding box center [88, 271] width 177 height 29
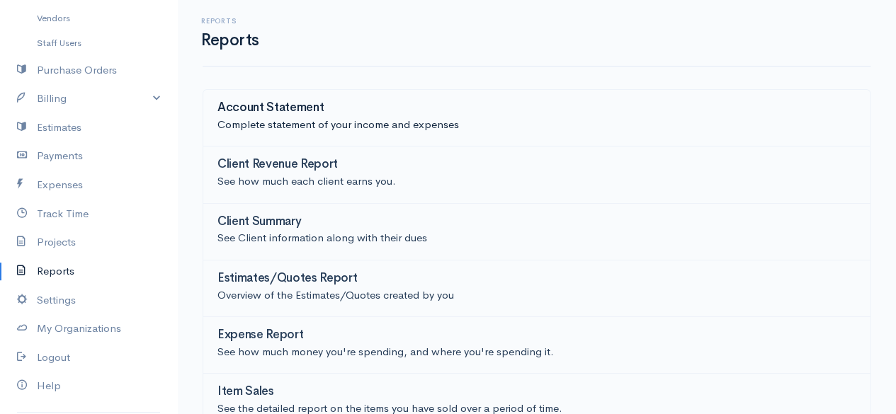
click at [269, 108] on h3 "Account Statement" at bounding box center [271, 107] width 106 height 13
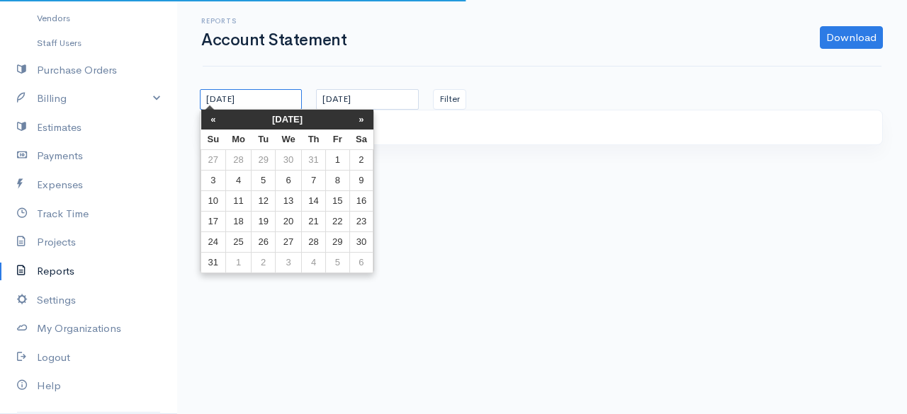
click at [272, 90] on input "[DATE]" at bounding box center [251, 99] width 102 height 21
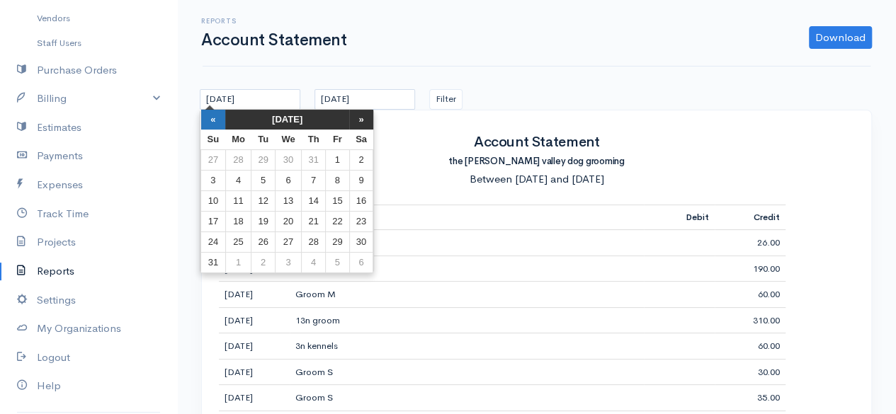
click at [210, 125] on th "«" at bounding box center [213, 120] width 25 height 20
click at [276, 117] on th "[DATE]" at bounding box center [287, 120] width 124 height 20
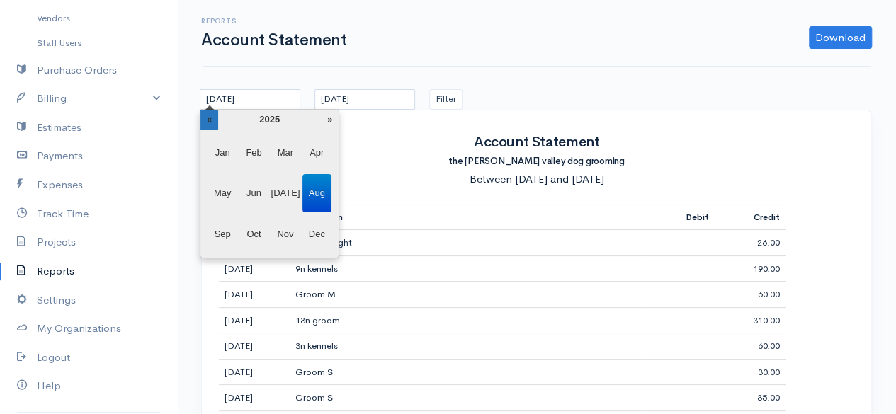
click at [211, 117] on th "«" at bounding box center [210, 120] width 18 height 20
click at [221, 146] on span "Jan" at bounding box center [222, 153] width 29 height 38
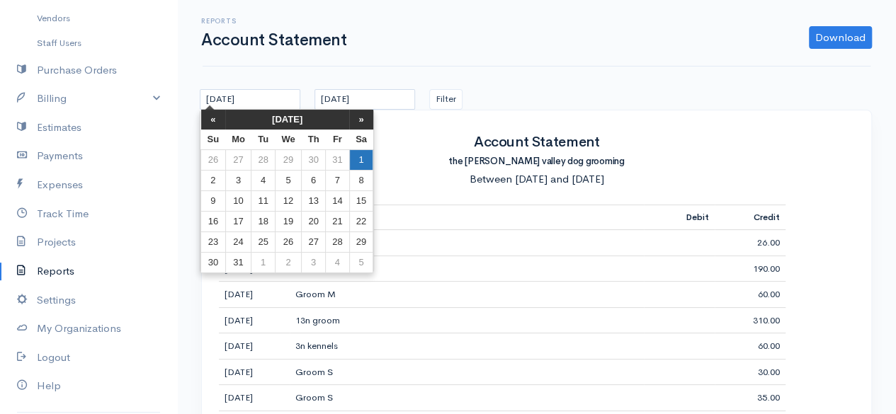
click at [356, 151] on td "1" at bounding box center [361, 159] width 24 height 21
type input "[DATE]"
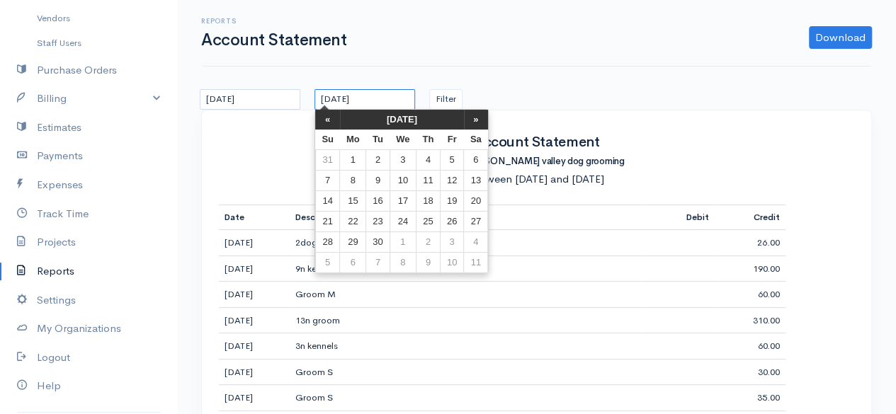
click at [372, 93] on input "[DATE]" at bounding box center [365, 99] width 101 height 21
click at [367, 117] on th "[DATE]" at bounding box center [402, 120] width 124 height 20
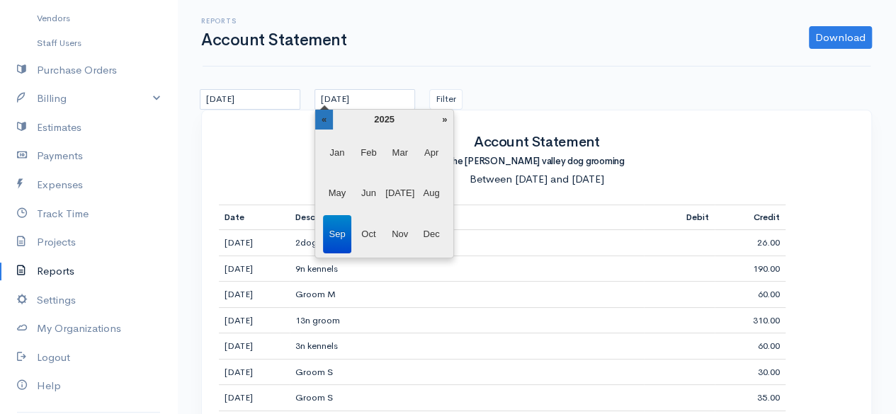
click at [327, 115] on th "«" at bounding box center [324, 120] width 18 height 20
click at [426, 230] on span "Dec" at bounding box center [431, 234] width 29 height 38
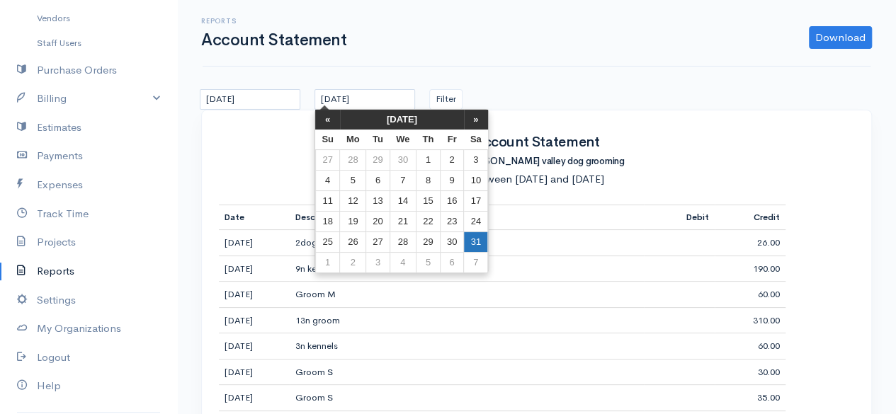
click at [470, 237] on td "31" at bounding box center [476, 242] width 24 height 21
type input "[DATE]"
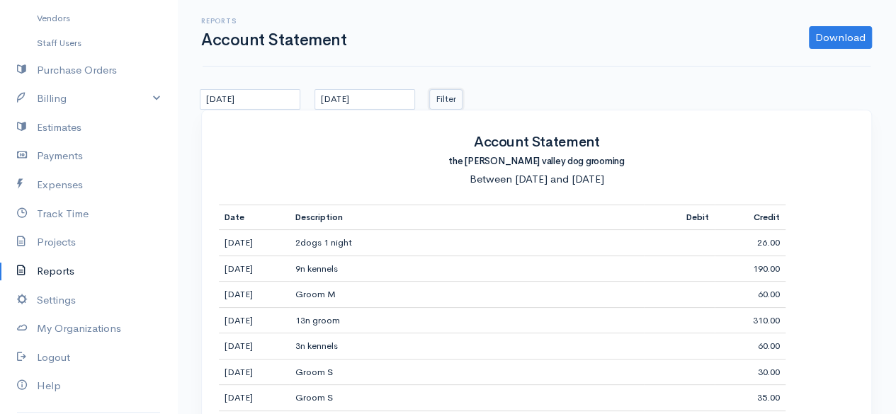
click at [451, 100] on button "Filter" at bounding box center [445, 99] width 33 height 21
click at [283, 90] on input "[DATE]" at bounding box center [250, 99] width 101 height 21
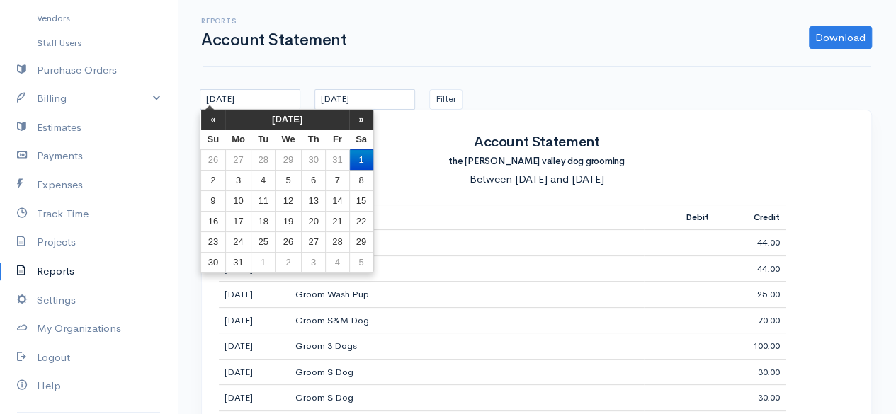
click at [296, 115] on th "[DATE]" at bounding box center [287, 120] width 124 height 20
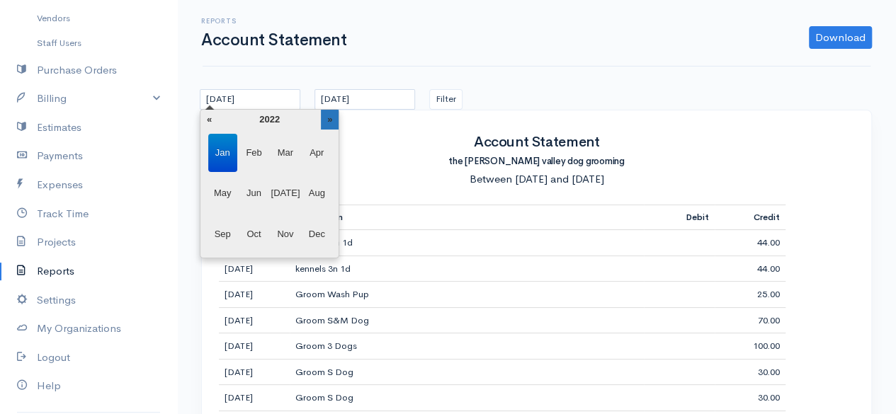
click at [334, 116] on th "»" at bounding box center [330, 120] width 18 height 20
click at [336, 118] on th "»" at bounding box center [330, 120] width 18 height 20
click at [222, 154] on span "Jan" at bounding box center [222, 153] width 29 height 38
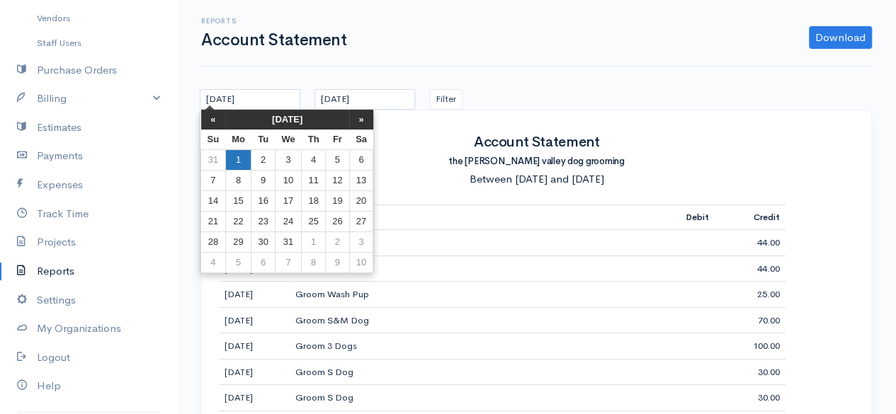
click at [237, 154] on td "1" at bounding box center [238, 159] width 26 height 21
type input "[DATE]"
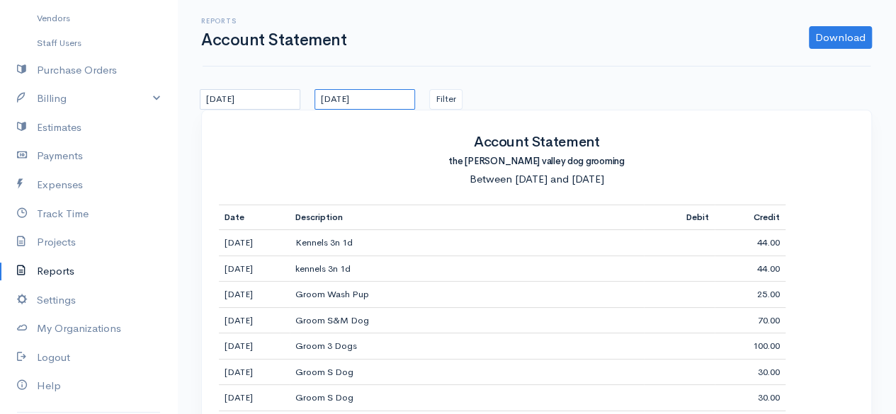
click at [383, 103] on input "[DATE]" at bounding box center [365, 99] width 101 height 21
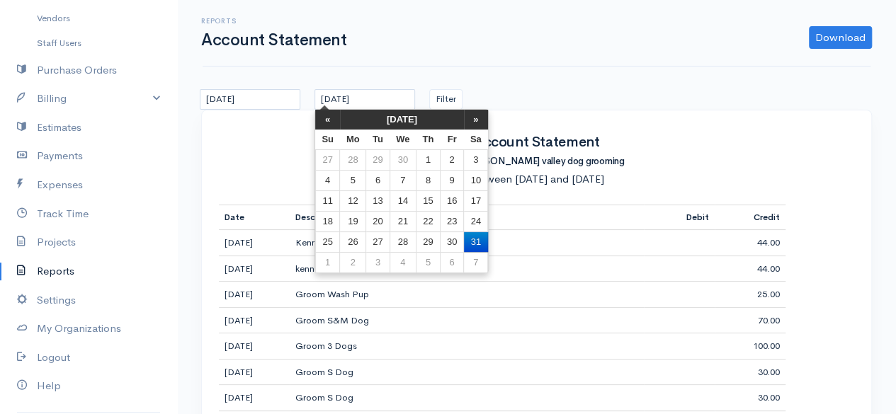
click at [410, 120] on th "[DATE]" at bounding box center [402, 120] width 124 height 20
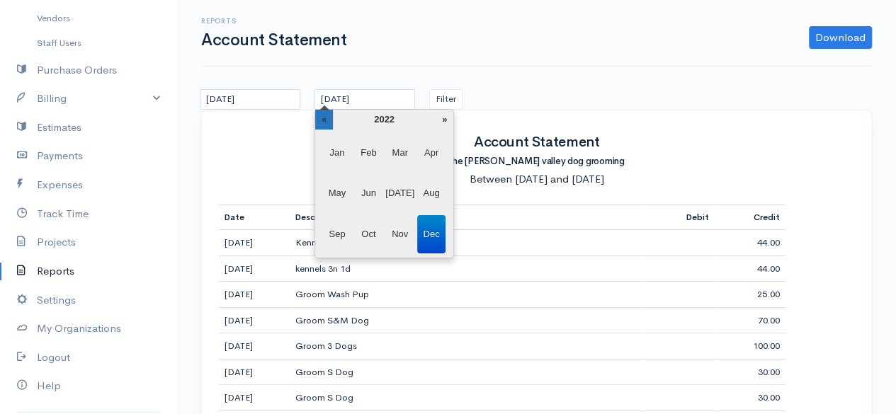
click at [330, 118] on th "«" at bounding box center [324, 120] width 18 height 20
click at [446, 120] on th "»" at bounding box center [445, 120] width 18 height 20
click at [437, 123] on th "»" at bounding box center [445, 120] width 18 height 20
click at [433, 237] on span "Dec" at bounding box center [431, 234] width 29 height 38
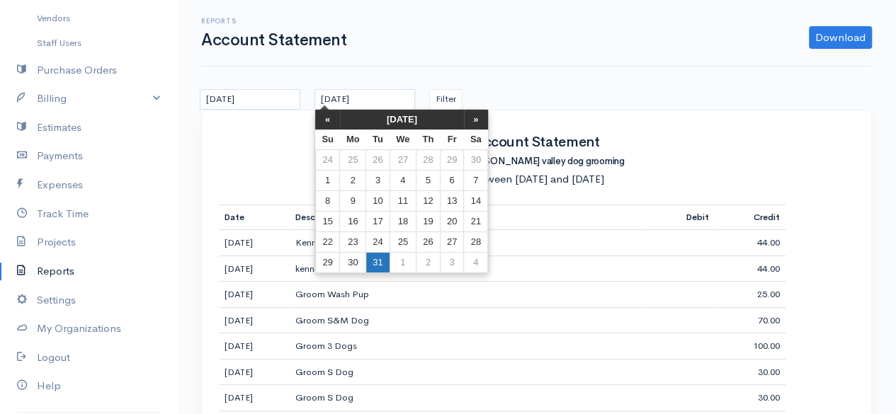
click at [373, 261] on td "31" at bounding box center [377, 262] width 23 height 21
type input "[DATE]"
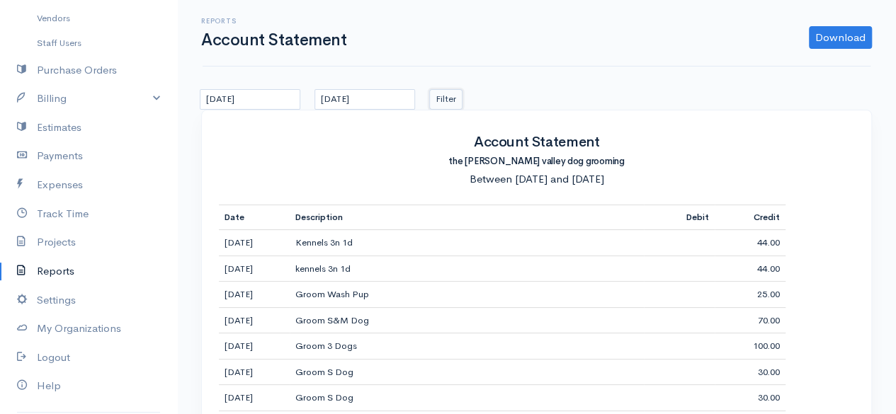
click at [454, 93] on button "Filter" at bounding box center [445, 99] width 33 height 21
click at [825, 36] on link "Download" at bounding box center [840, 37] width 63 height 23
click at [808, 63] on link "PDF" at bounding box center [813, 67] width 112 height 25
click at [856, 33] on link "Download" at bounding box center [840, 37] width 63 height 23
click at [648, 38] on div "Download PDF CSV" at bounding box center [617, 37] width 526 height 23
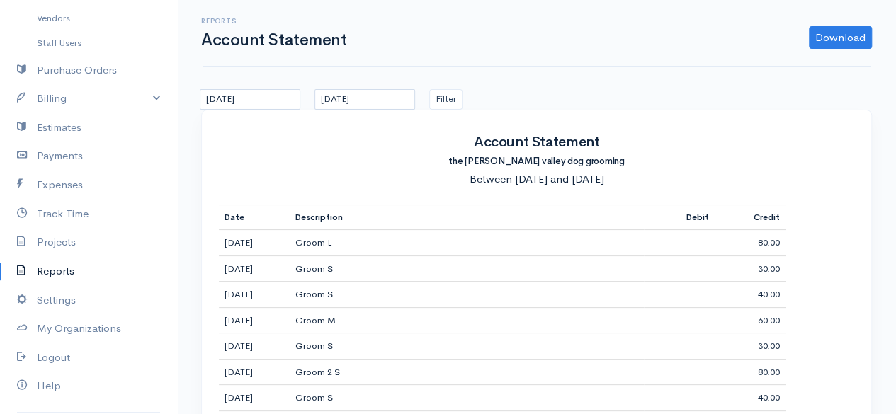
click at [63, 276] on link "Reports" at bounding box center [88, 271] width 177 height 29
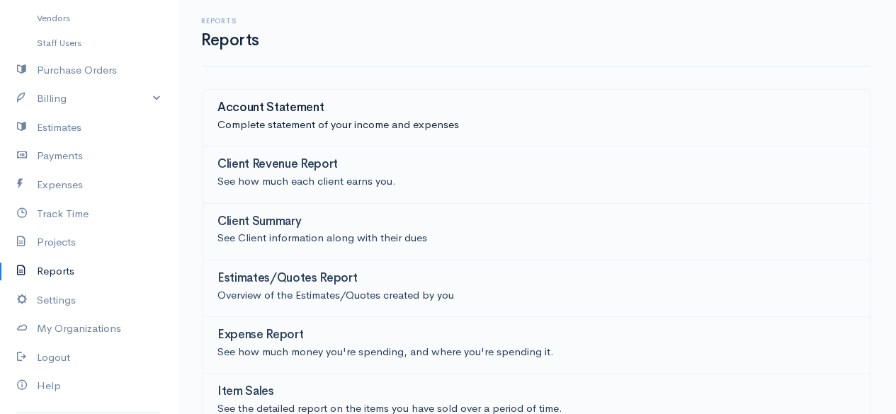
click at [412, 115] on div "Account Statement" at bounding box center [537, 109] width 638 height 16
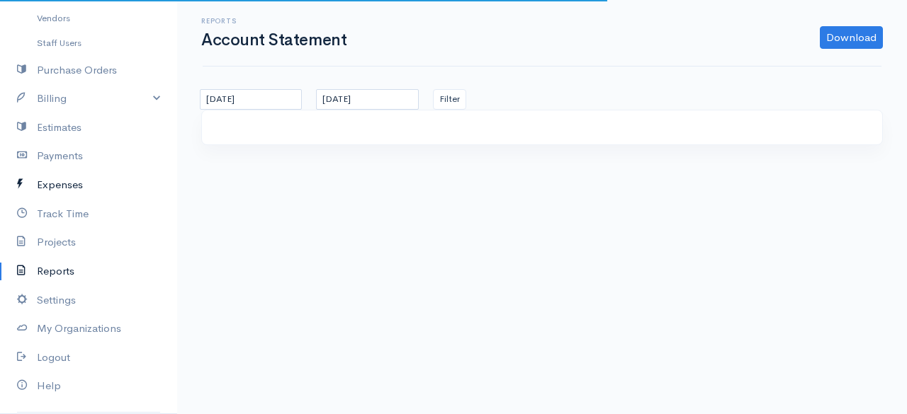
click at [77, 176] on link "Expenses" at bounding box center [88, 185] width 177 height 29
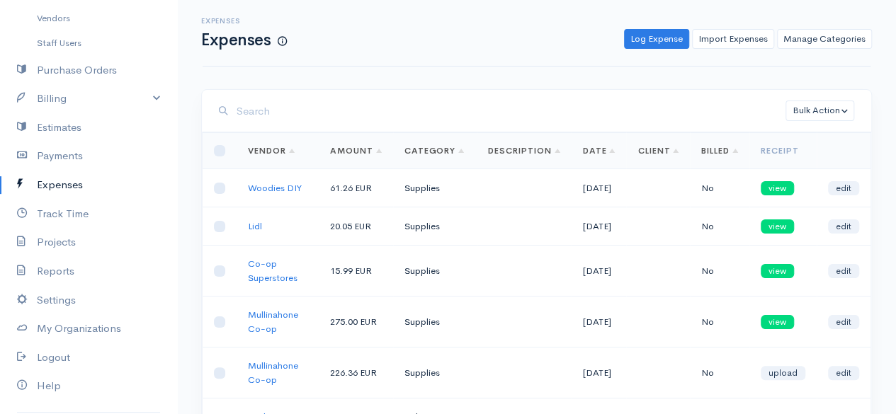
click at [383, 104] on input "search" at bounding box center [511, 111] width 549 height 29
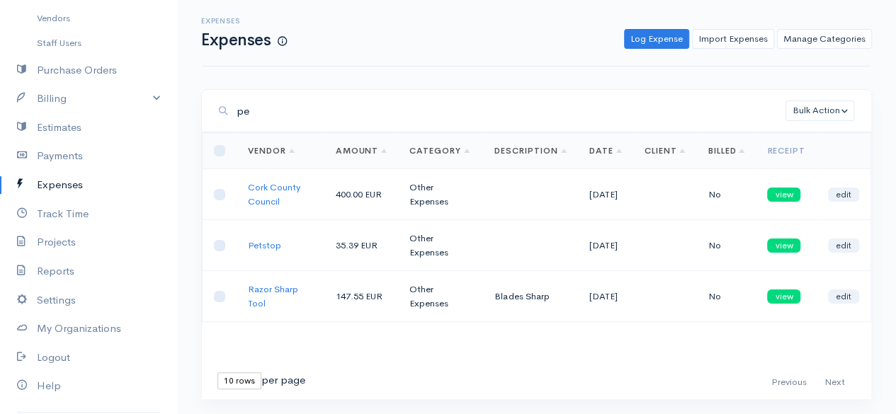
type input "pe"
click at [220, 243] on input "checkbox" at bounding box center [219, 245] width 11 height 11
checkbox input "true"
click at [825, 102] on button "Bulk Action" at bounding box center [820, 111] width 69 height 21
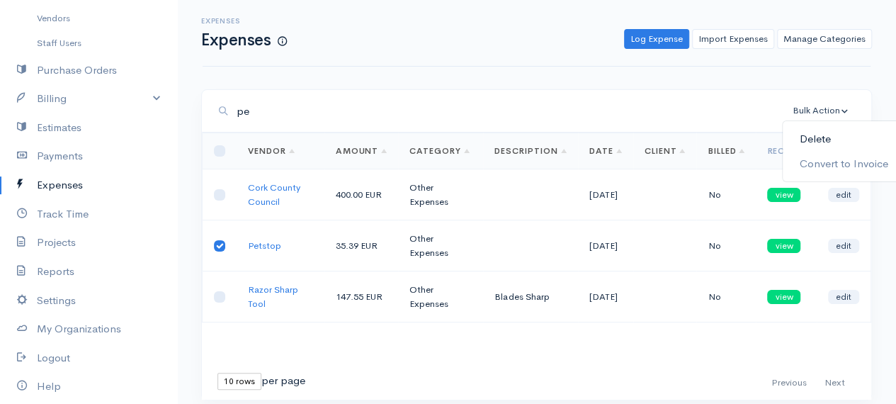
click at [820, 140] on link "Delete" at bounding box center [844, 139] width 123 height 25
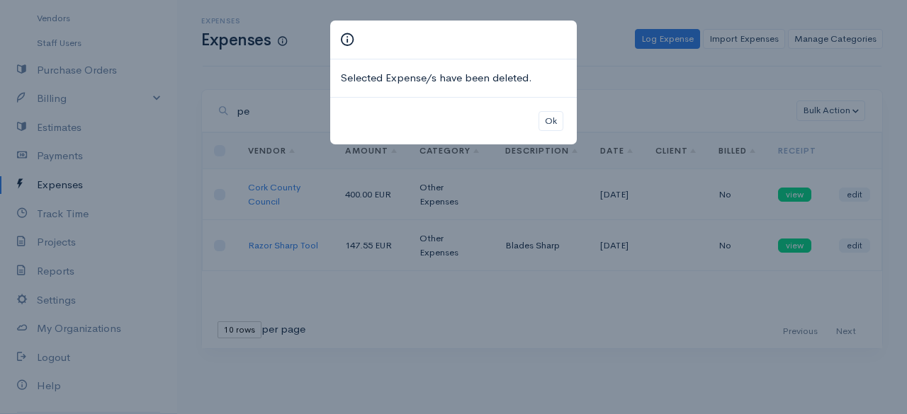
drag, startPoint x: 512, startPoint y: 70, endPoint x: 527, endPoint y: 98, distance: 32.0
drag, startPoint x: 527, startPoint y: 98, endPoint x: 688, endPoint y: 64, distance: 164.4
click at [688, 64] on div "Selected Expense/s have been deleted. Ok" at bounding box center [453, 207] width 907 height 414
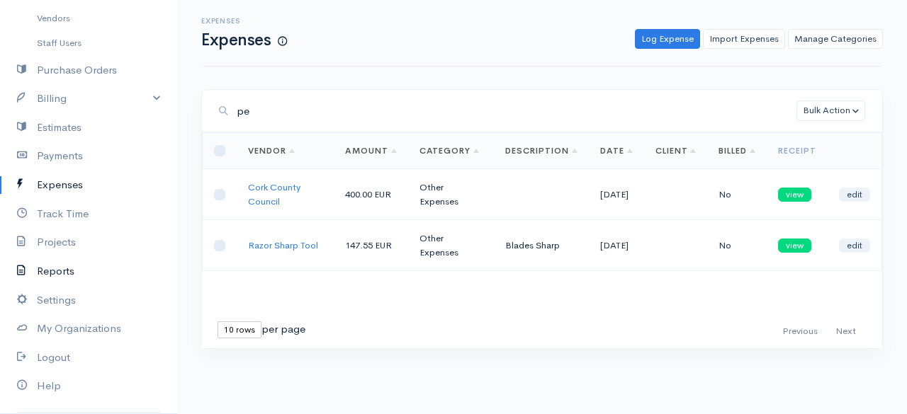
click at [60, 278] on link "Reports" at bounding box center [88, 271] width 177 height 29
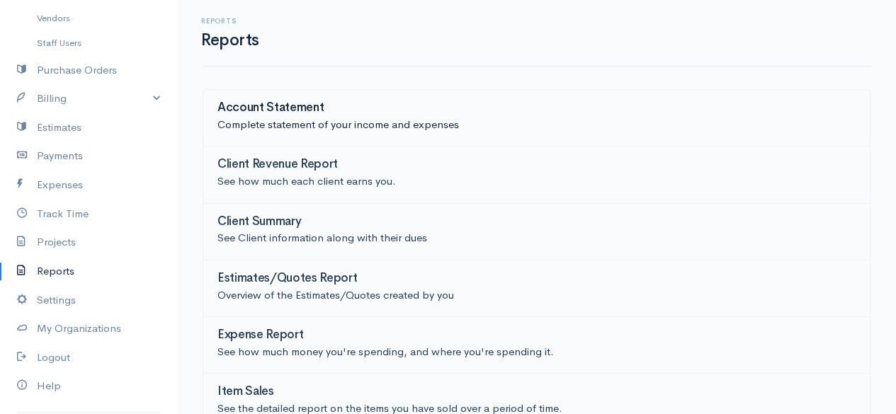
click at [295, 121] on p "Complete statement of your income and expenses" at bounding box center [537, 125] width 638 height 16
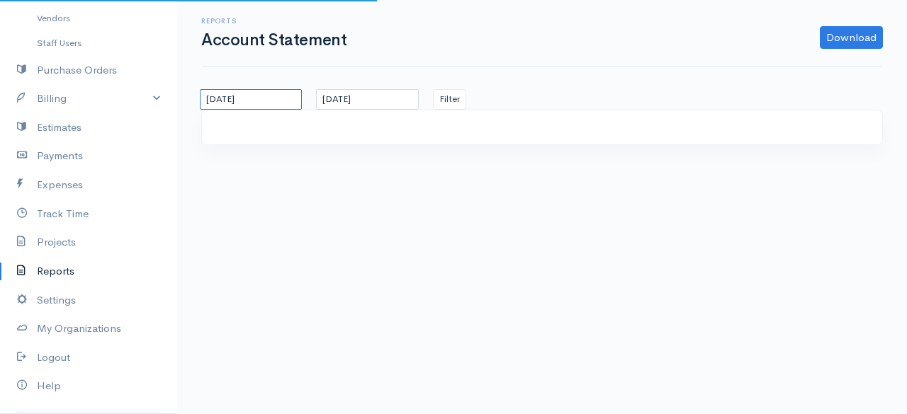
click at [297, 98] on input "[DATE]" at bounding box center [251, 99] width 102 height 21
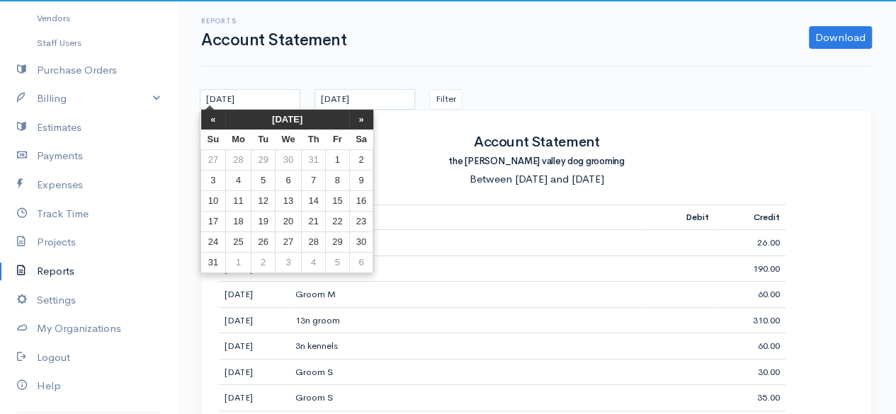
click at [279, 117] on th "[DATE]" at bounding box center [287, 120] width 124 height 20
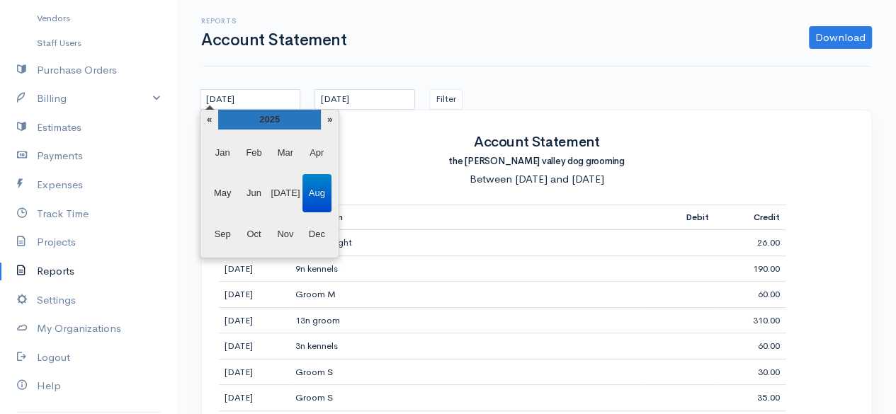
click at [218, 121] on th "2025" at bounding box center [269, 120] width 103 height 20
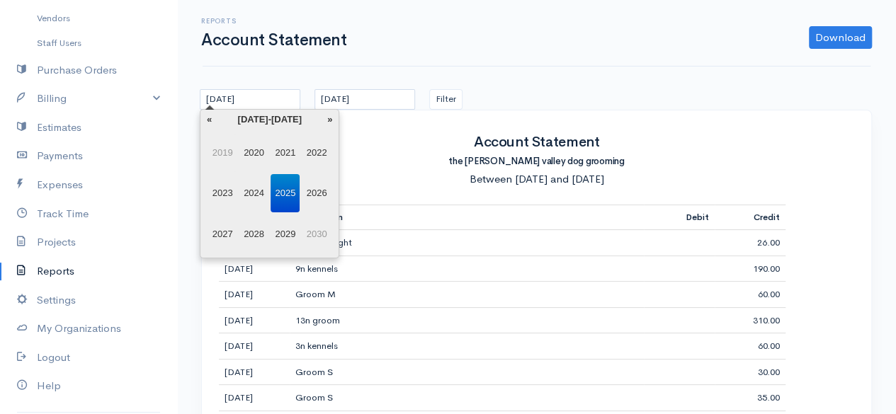
click at [219, 147] on span "2019" at bounding box center [222, 153] width 29 height 38
click at [331, 117] on th "»" at bounding box center [330, 120] width 18 height 20
click at [330, 118] on th "»" at bounding box center [330, 120] width 18 height 20
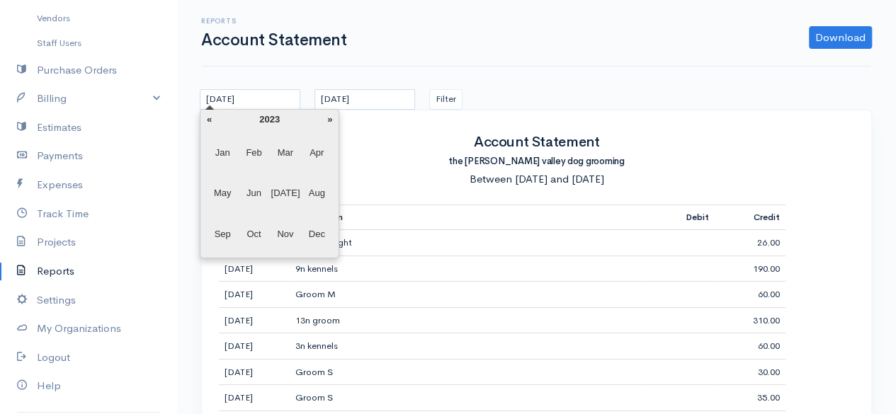
click at [330, 118] on th "»" at bounding box center [330, 120] width 18 height 20
click at [222, 154] on span "Jan" at bounding box center [222, 153] width 29 height 38
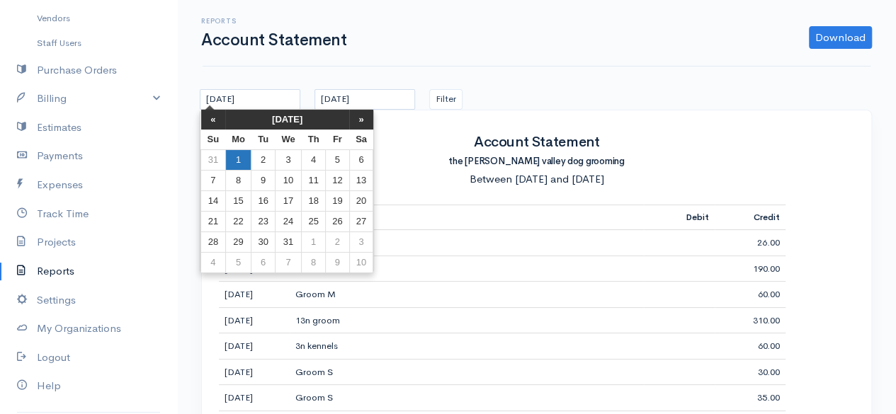
click at [237, 157] on td "1" at bounding box center [238, 159] width 26 height 21
type input "[DATE]"
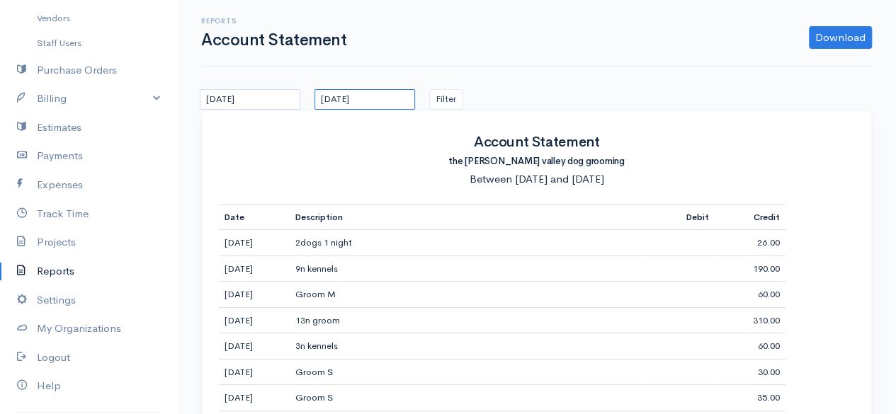
click at [388, 103] on input "[DATE]" at bounding box center [365, 99] width 101 height 21
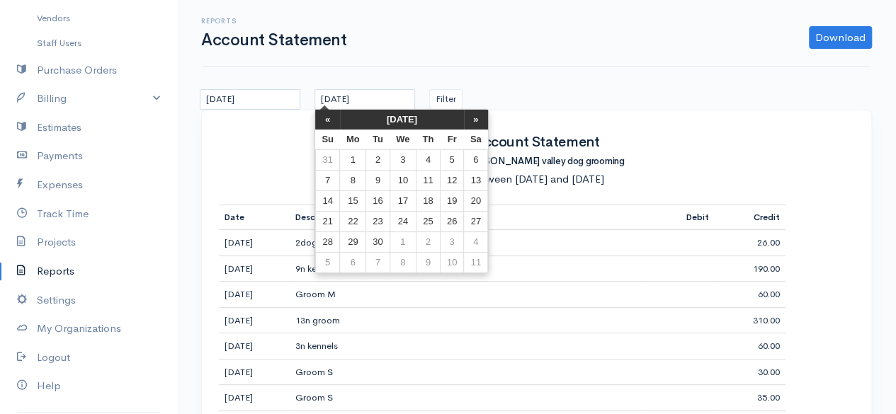
click at [432, 117] on th "[DATE]" at bounding box center [402, 120] width 124 height 20
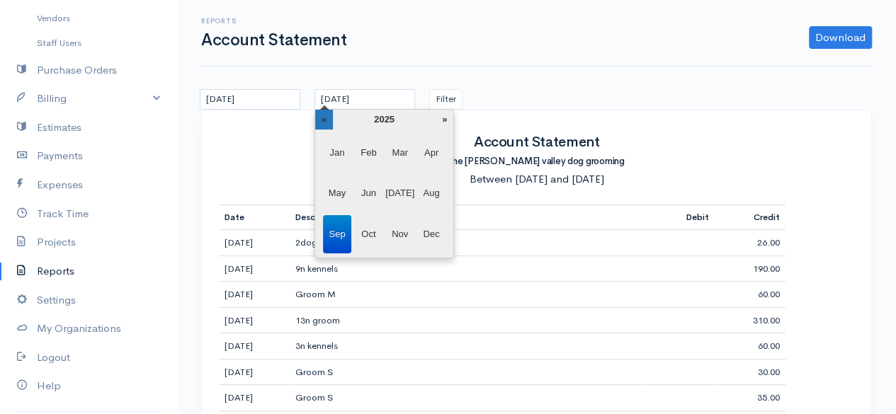
click at [327, 120] on th "«" at bounding box center [324, 120] width 18 height 20
click at [425, 227] on span "Dec" at bounding box center [431, 234] width 29 height 38
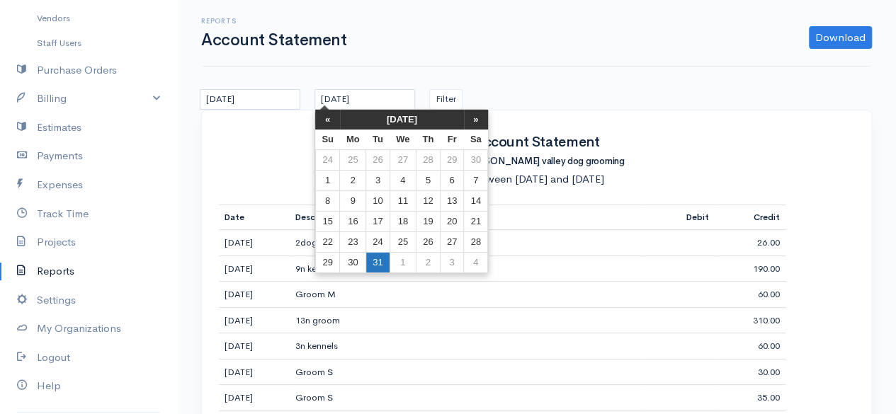
click at [384, 252] on td "31" at bounding box center [377, 262] width 23 height 21
type input "[DATE]"
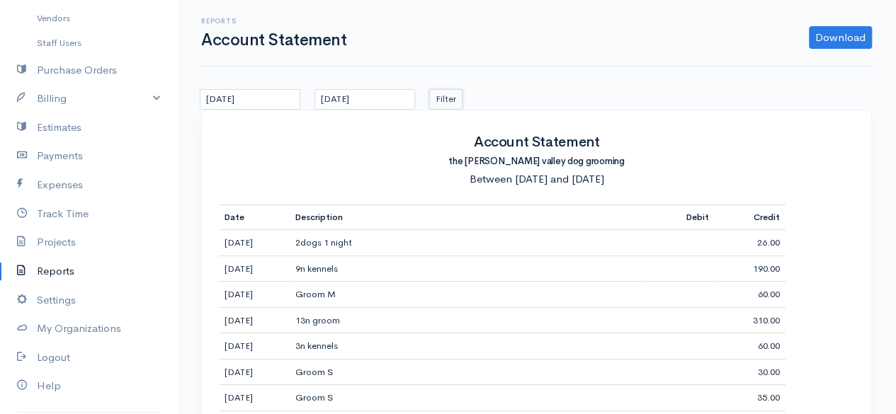
click at [452, 98] on button "Filter" at bounding box center [445, 99] width 33 height 21
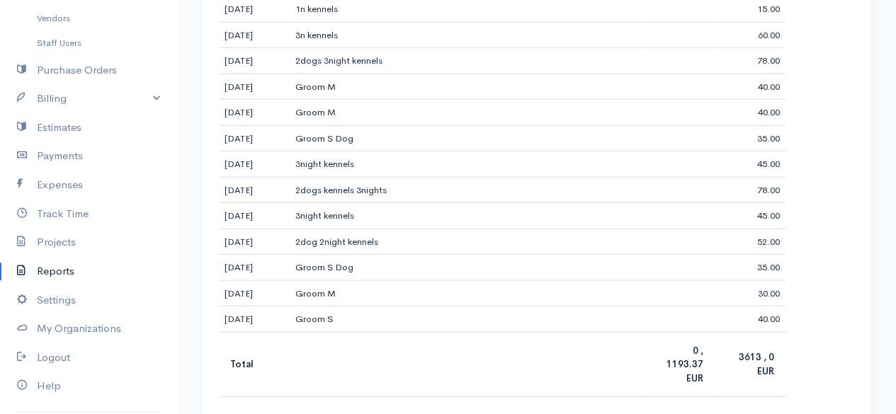
scroll to position [1698, 0]
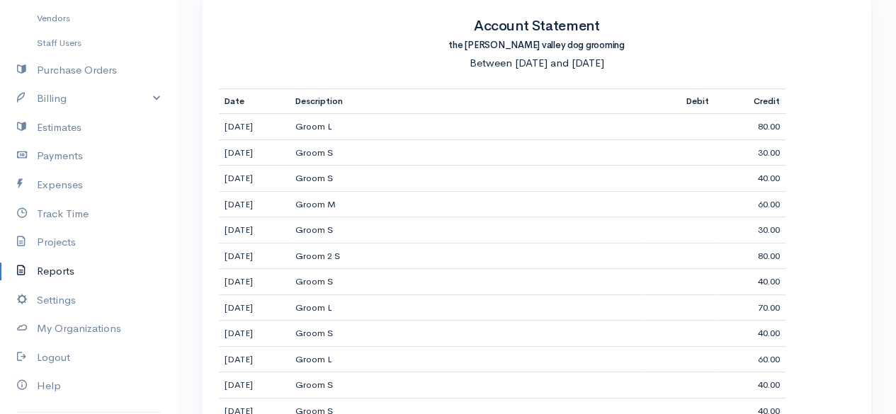
scroll to position [0, 0]
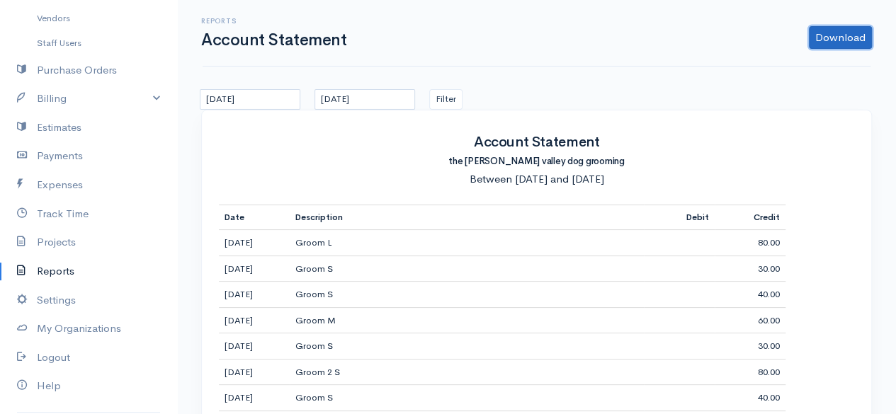
click at [826, 36] on link "Download" at bounding box center [840, 37] width 63 height 23
click at [783, 69] on link "PDF" at bounding box center [813, 67] width 112 height 25
click at [819, 42] on link "Download" at bounding box center [840, 37] width 63 height 23
click at [819, 62] on link "PDF" at bounding box center [813, 67] width 112 height 25
